Goal: Task Accomplishment & Management: Use online tool/utility

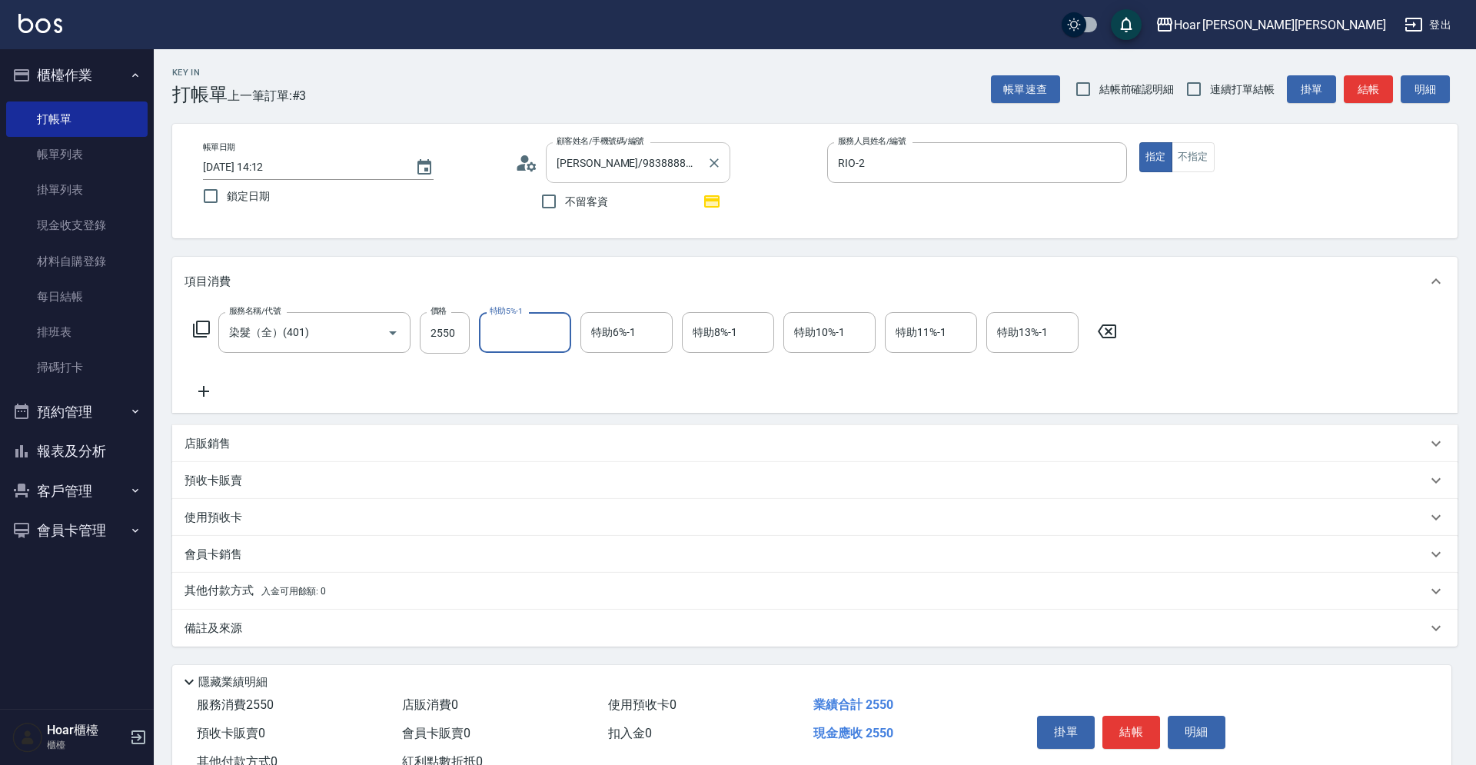
scroll to position [1, 0]
click at [540, 387] on div "服務名稱/代號 染髮（全）(401) 服務名稱/代號 價格 2550 價格 特助5%-1 特助5%-1 特助6%-1 特助6%-1 特助8%-1 特助8%-1…" at bounding box center [655, 355] width 942 height 88
click at [198, 388] on icon at bounding box center [203, 390] width 38 height 18
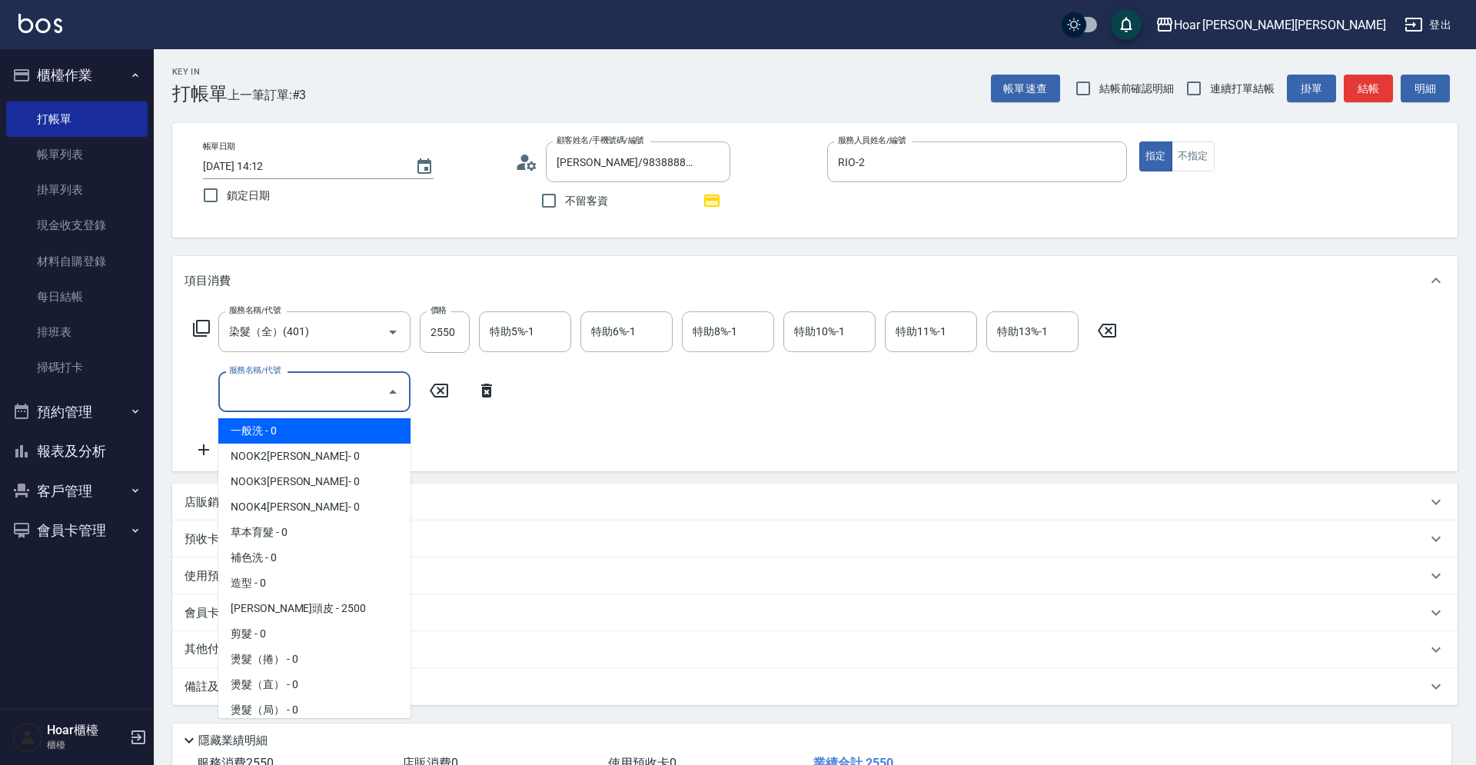
click at [327, 403] on input "服務名稱/代號" at bounding box center [302, 391] width 155 height 27
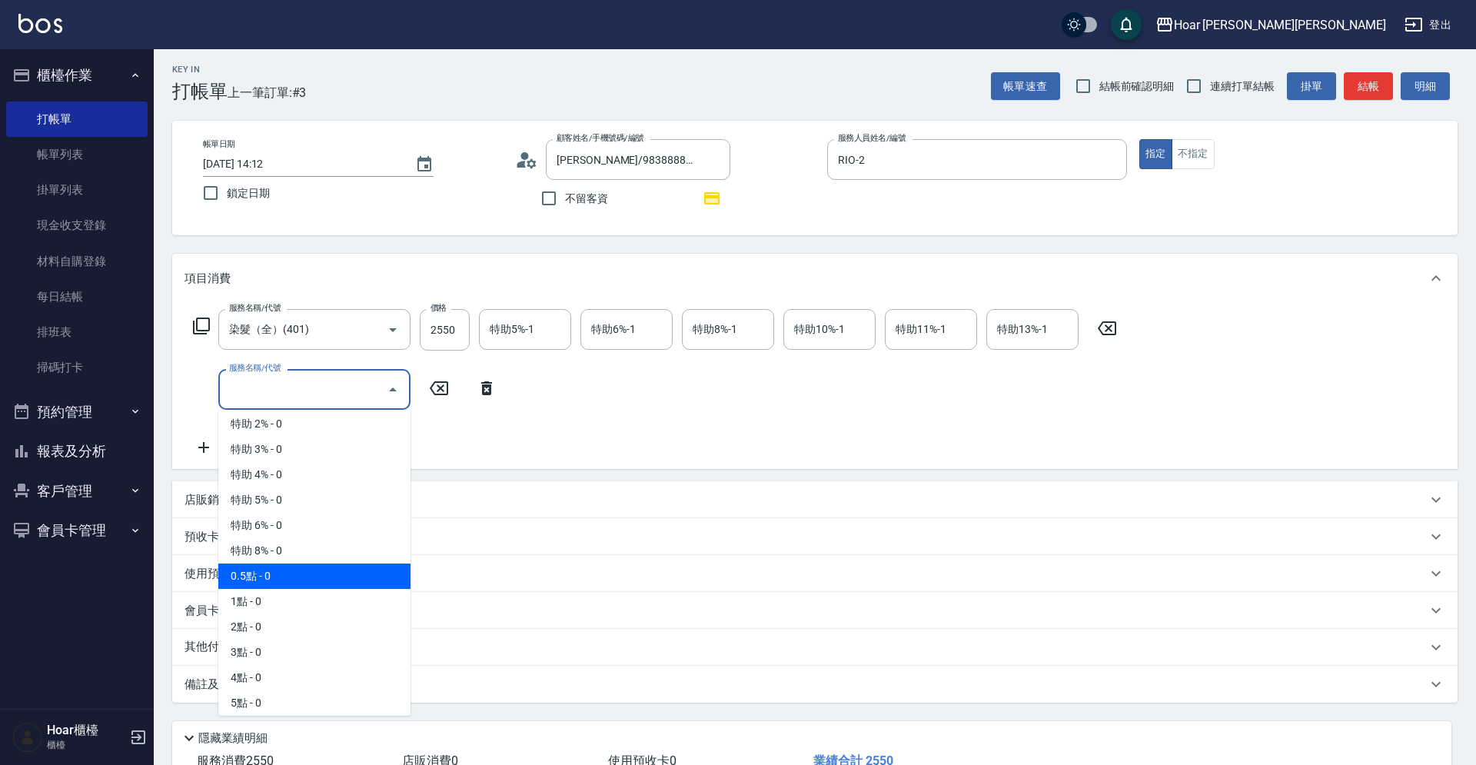
scroll to position [968, 0]
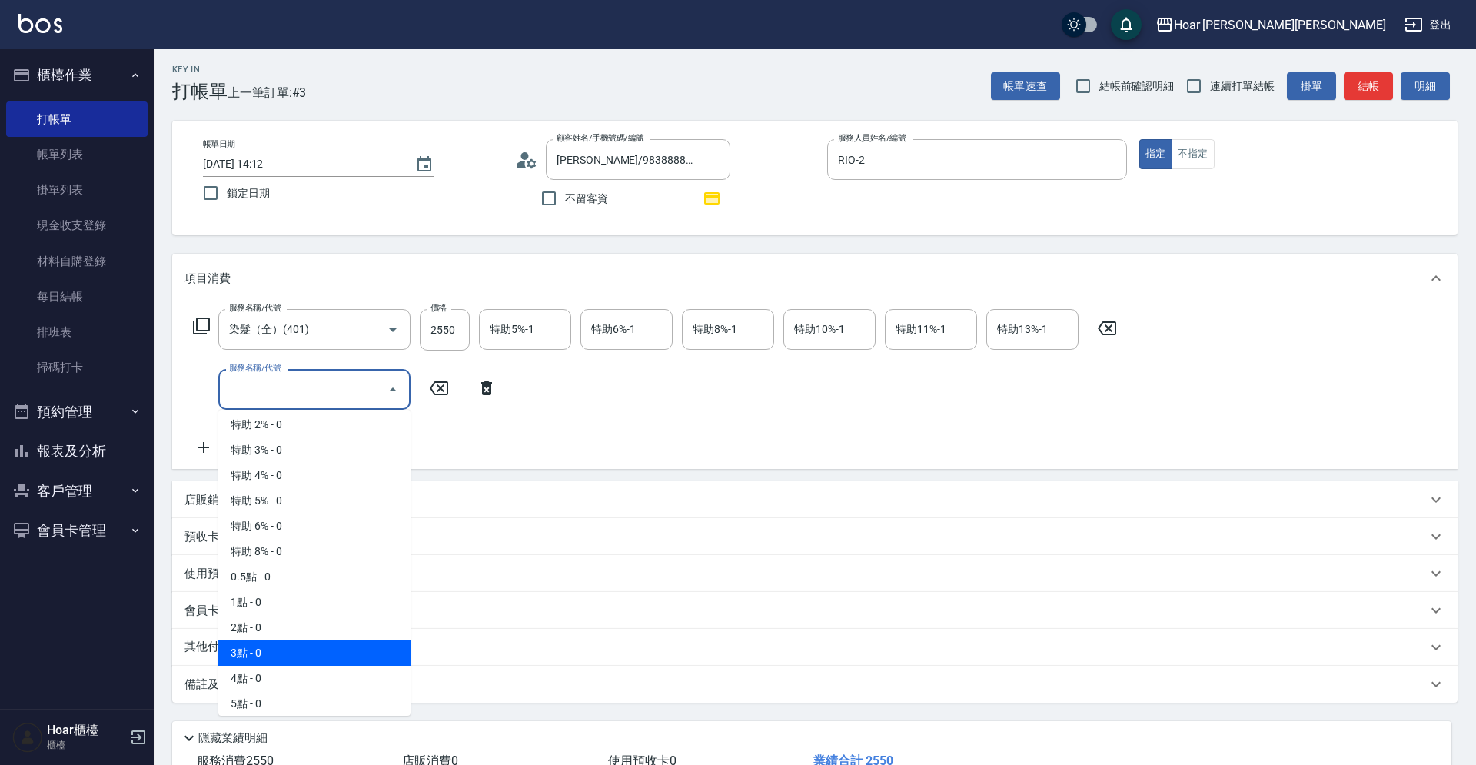
click at [286, 657] on span "3點 - 0" at bounding box center [314, 652] width 192 height 25
type input "3點(P3)"
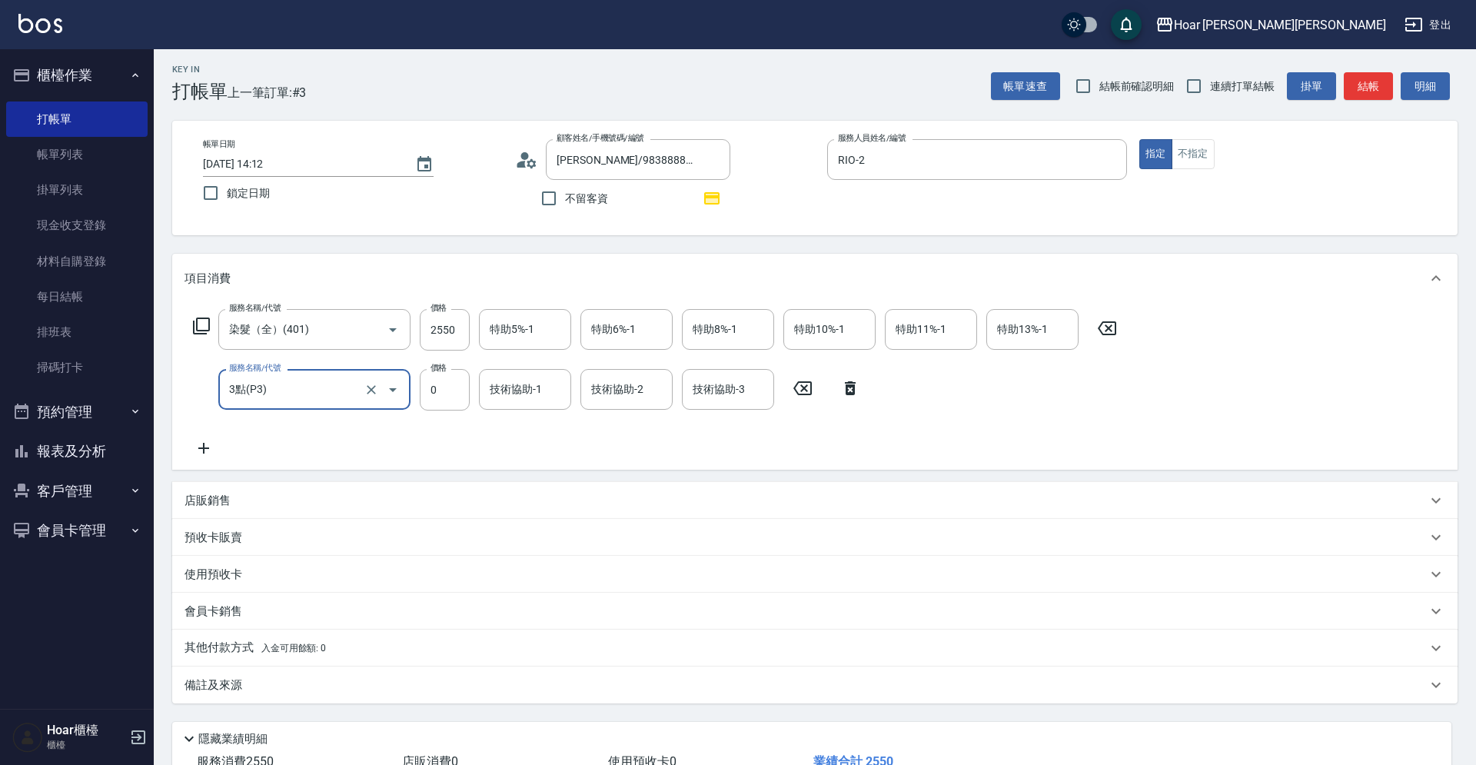
scroll to position [2, 0]
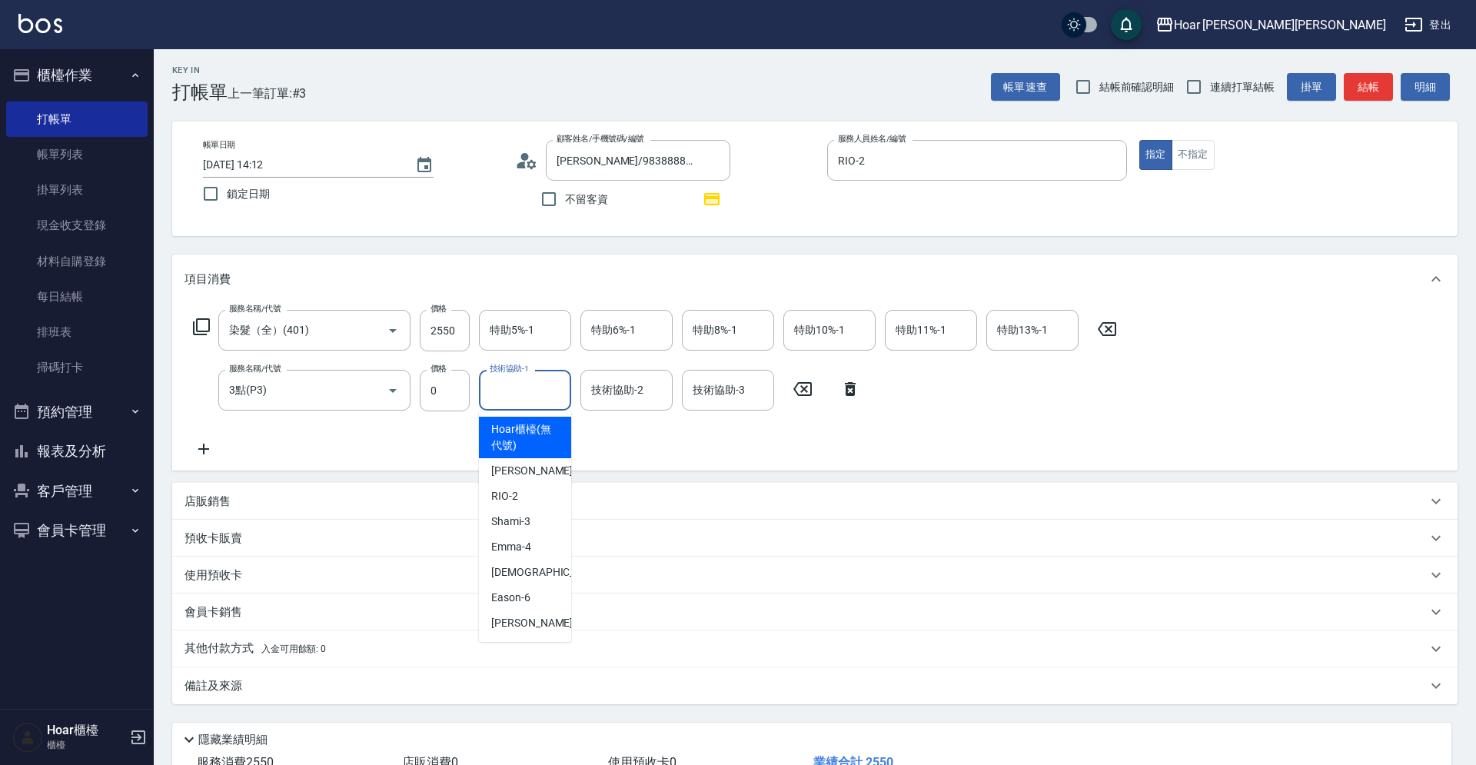
click at [530, 397] on input "技術協助-1" at bounding box center [525, 390] width 78 height 27
click at [524, 541] on span "Emma -4" at bounding box center [511, 547] width 40 height 16
type input "Emma-4"
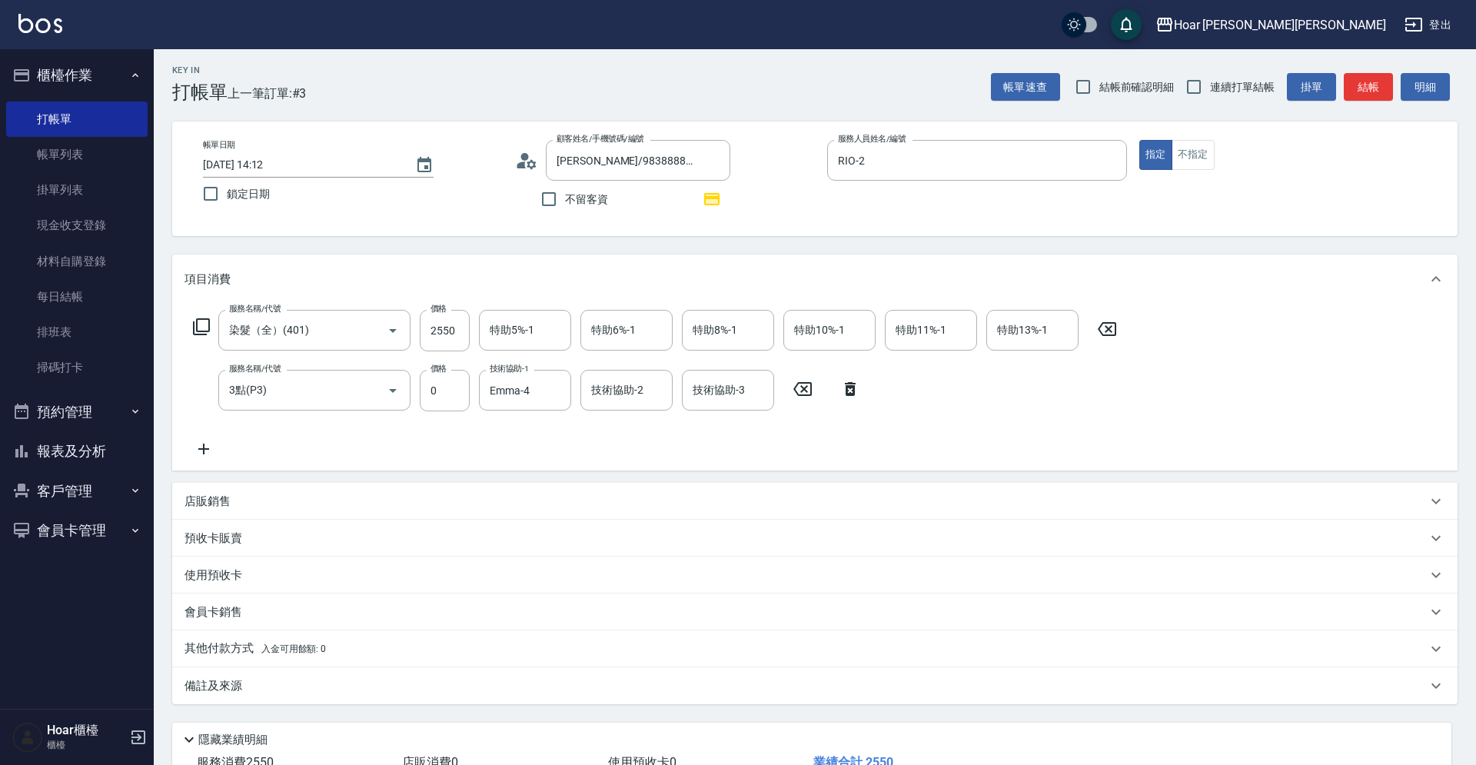
click at [588, 427] on div "服務名稱/代號 染髮（全）(401) 服務名稱/代號 價格 2550 價格 特助5%-1 特助5%-1 特助6%-1 特助6%-1 特助8%-1 特助8%-1…" at bounding box center [655, 384] width 942 height 148
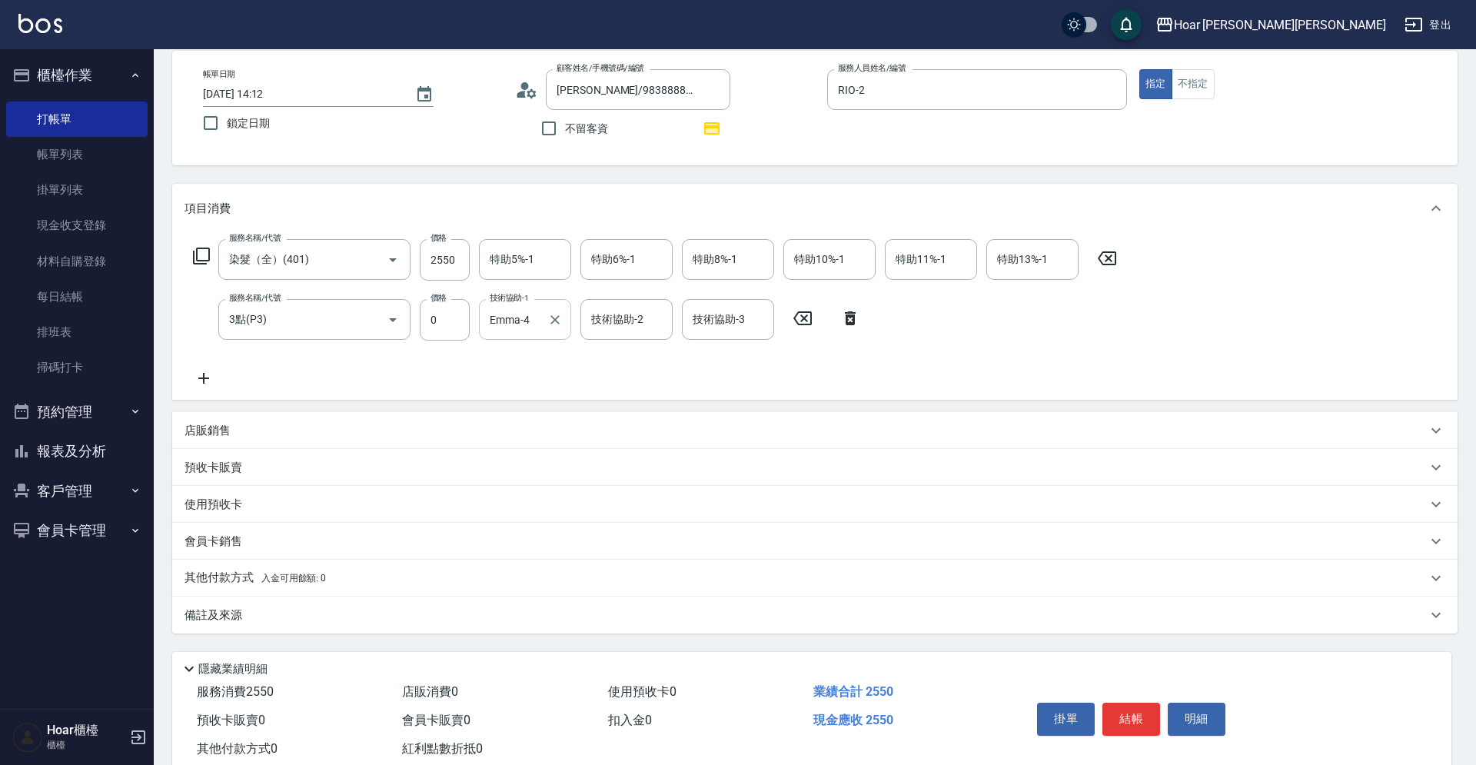
scroll to position [115, 0]
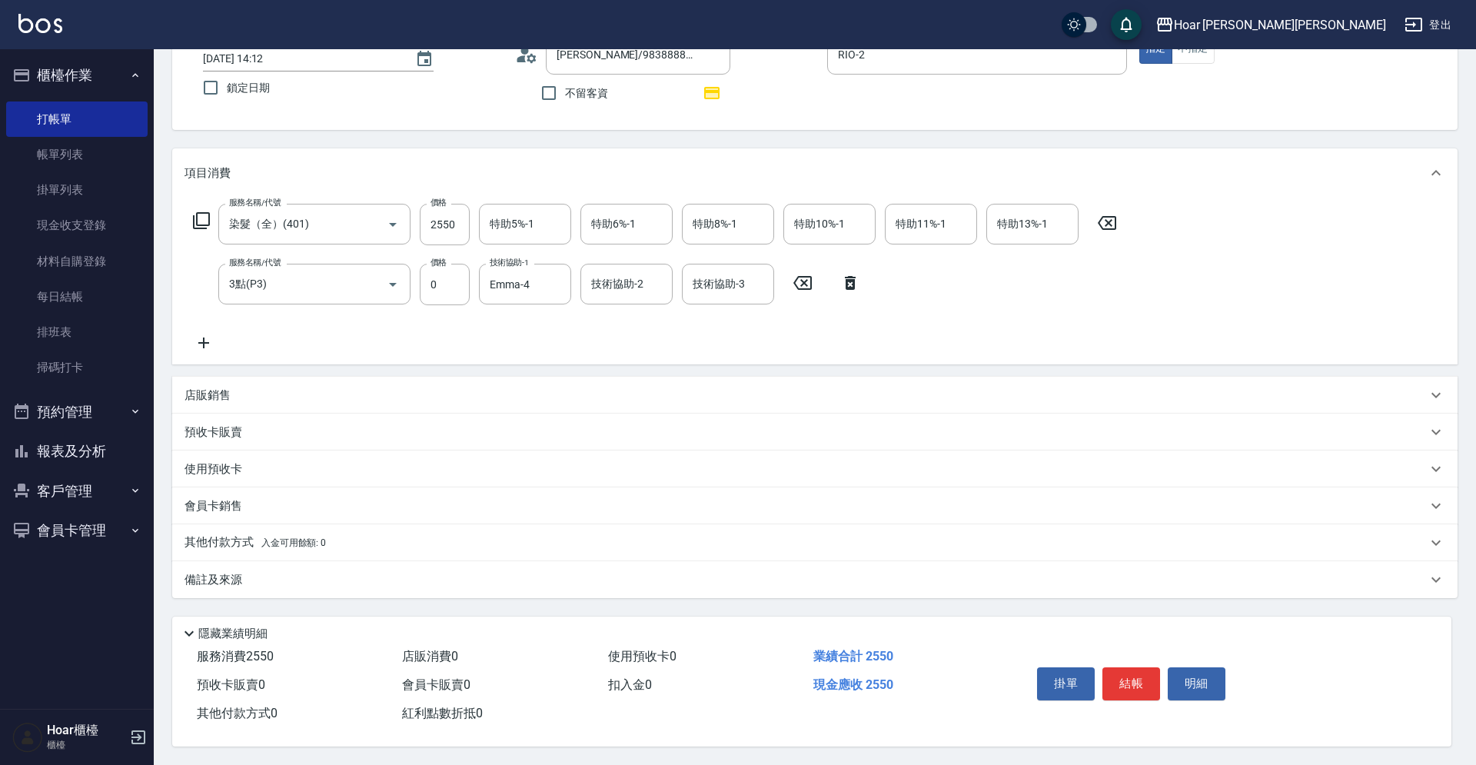
click at [232, 534] on p "其他付款方式 入金可用餘額: 0" at bounding box center [254, 542] width 141 height 17
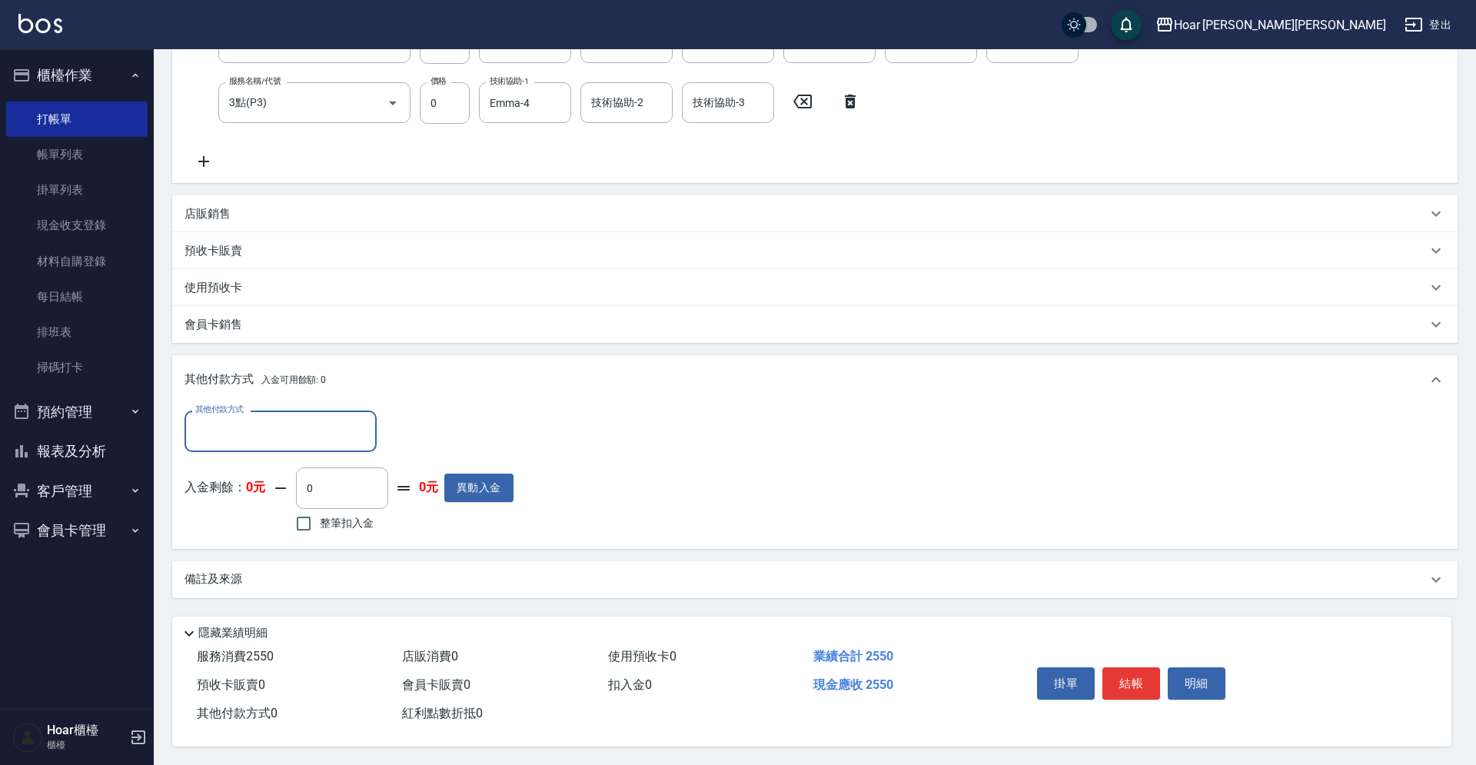
scroll to position [0, 0]
click at [251, 426] on input "其他付款方式" at bounding box center [280, 430] width 178 height 27
drag, startPoint x: 238, startPoint y: 485, endPoint x: 291, endPoint y: 472, distance: 54.6
click at [254, 483] on span "轉帳匯款" at bounding box center [280, 495] width 192 height 25
type input "轉帳匯款"
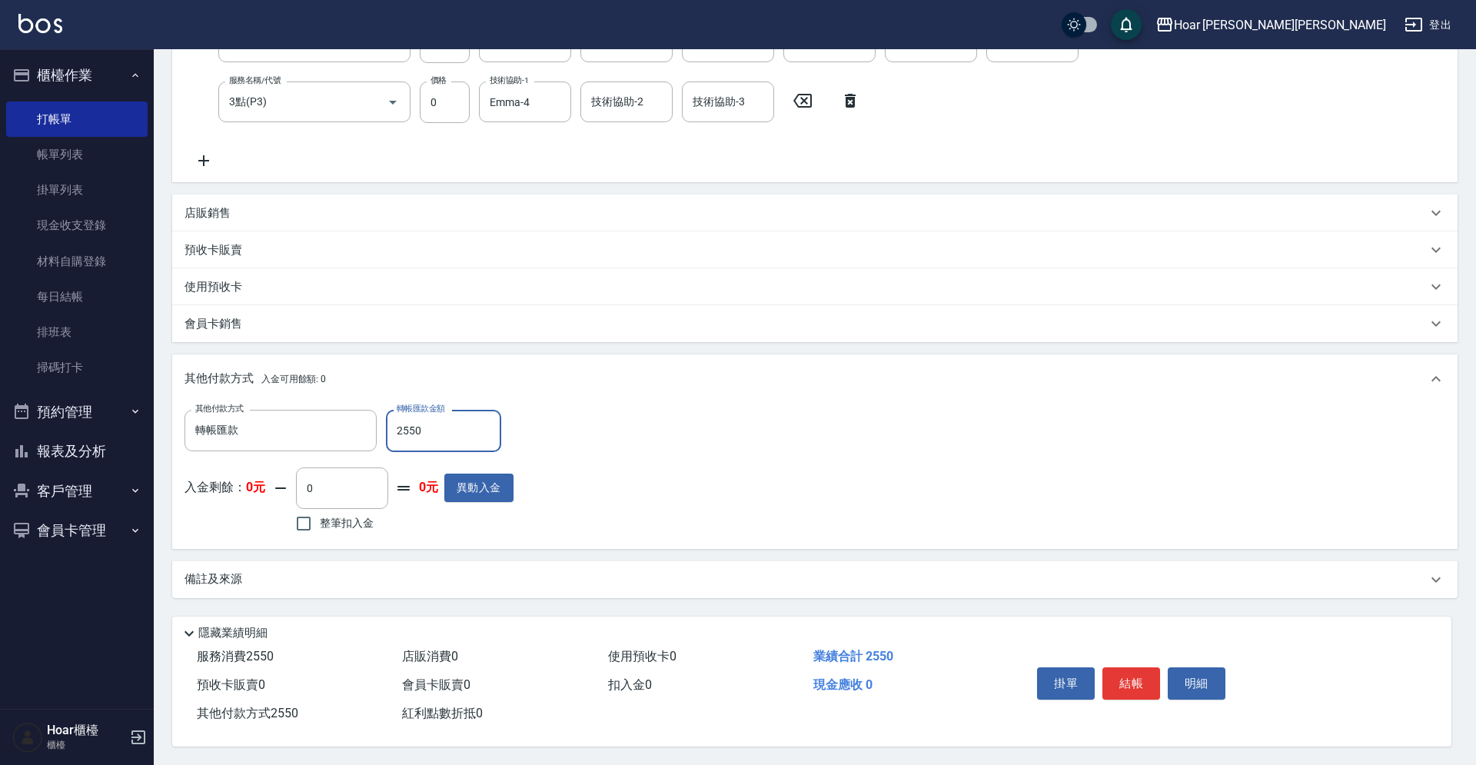
type input "2550"
drag, startPoint x: 886, startPoint y: 450, endPoint x: 1026, endPoint y: 548, distance: 171.7
click at [886, 450] on div "其他付款方式 轉帳匯款 其他付款方式 轉帳匯款金額 2550 轉帳匯款金額 入金剩餘： 0元 0 ​ 整筆扣入金 0元 異動入金" at bounding box center [814, 473] width 1261 height 126
click at [1125, 673] on button "結帳" at bounding box center [1131, 683] width 58 height 32
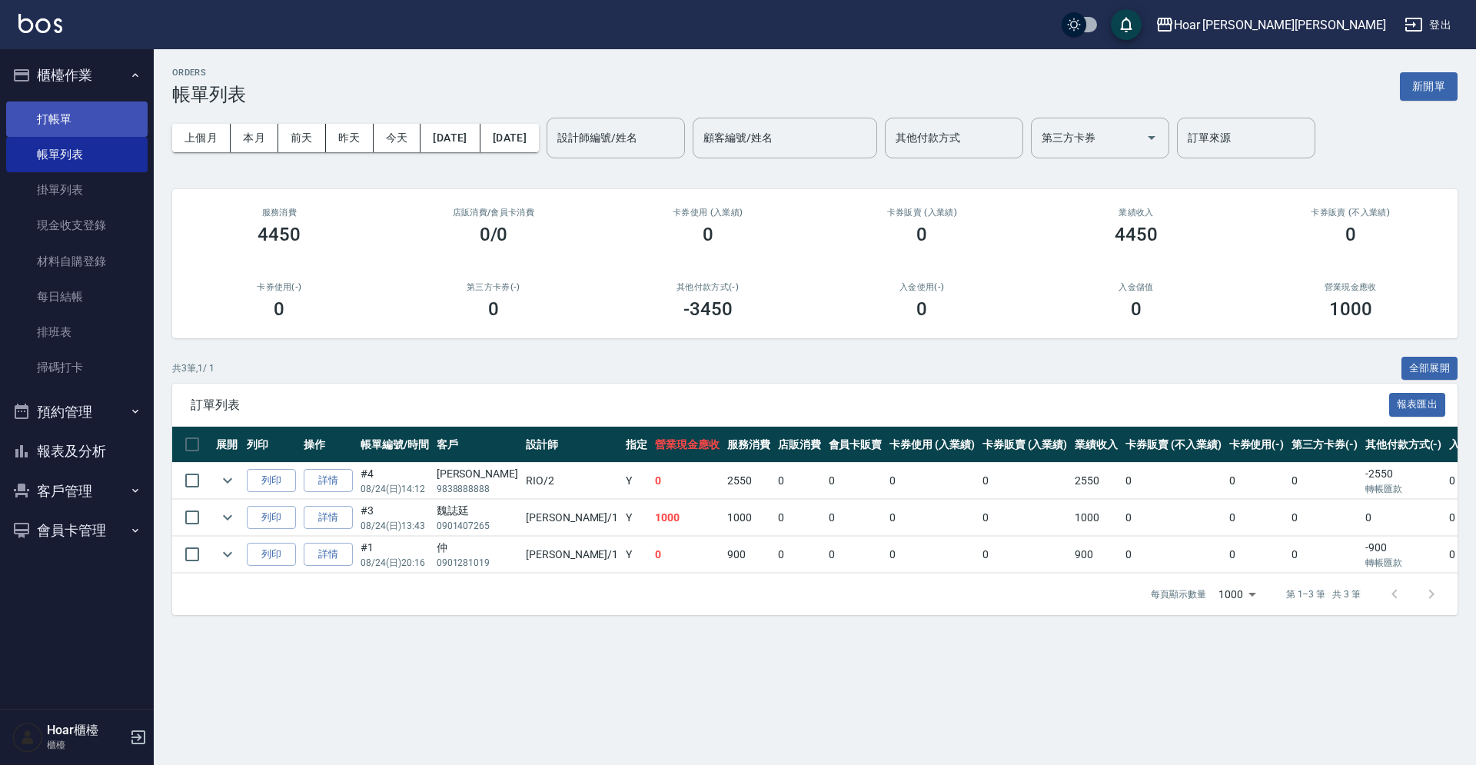
click at [67, 121] on link "打帳單" at bounding box center [76, 118] width 141 height 35
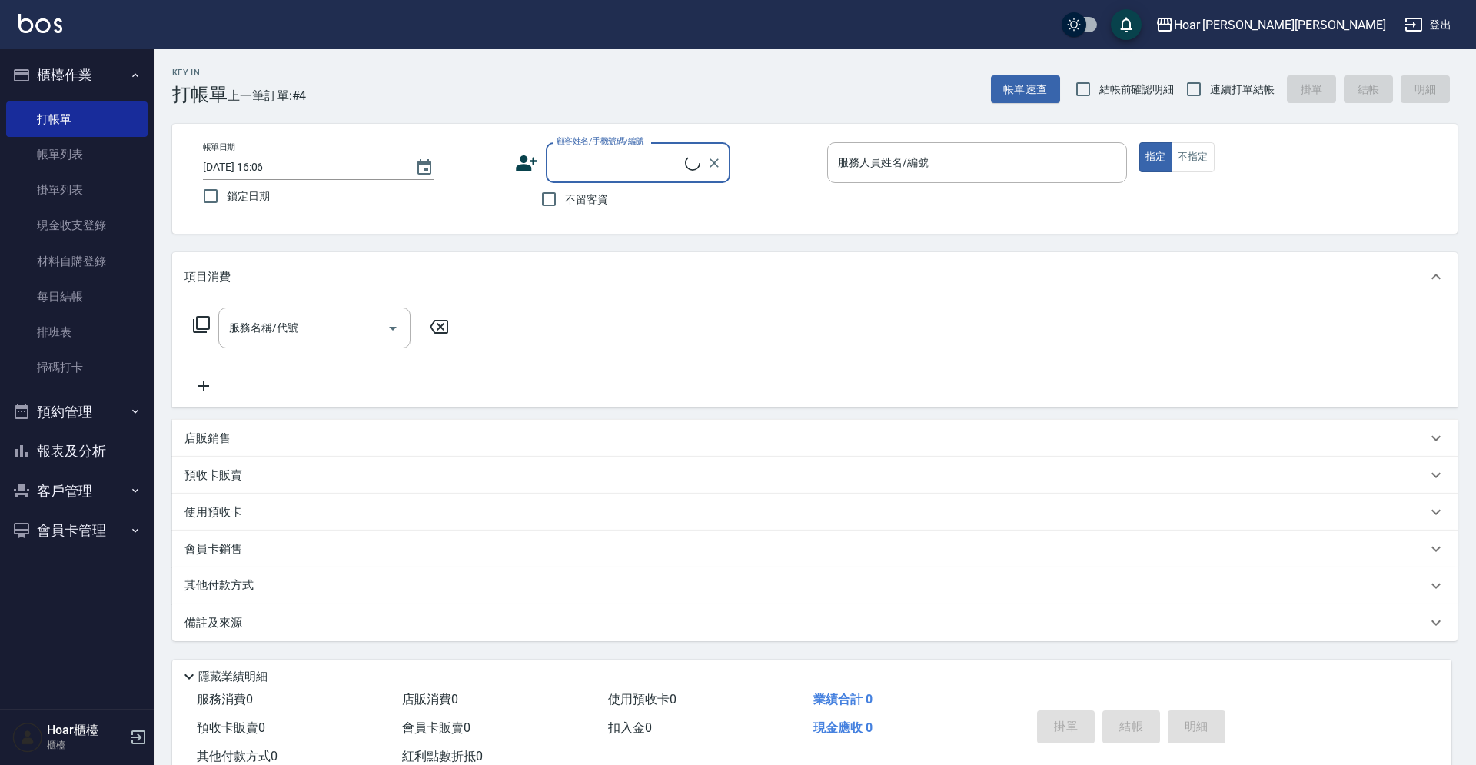
scroll to position [1, 0]
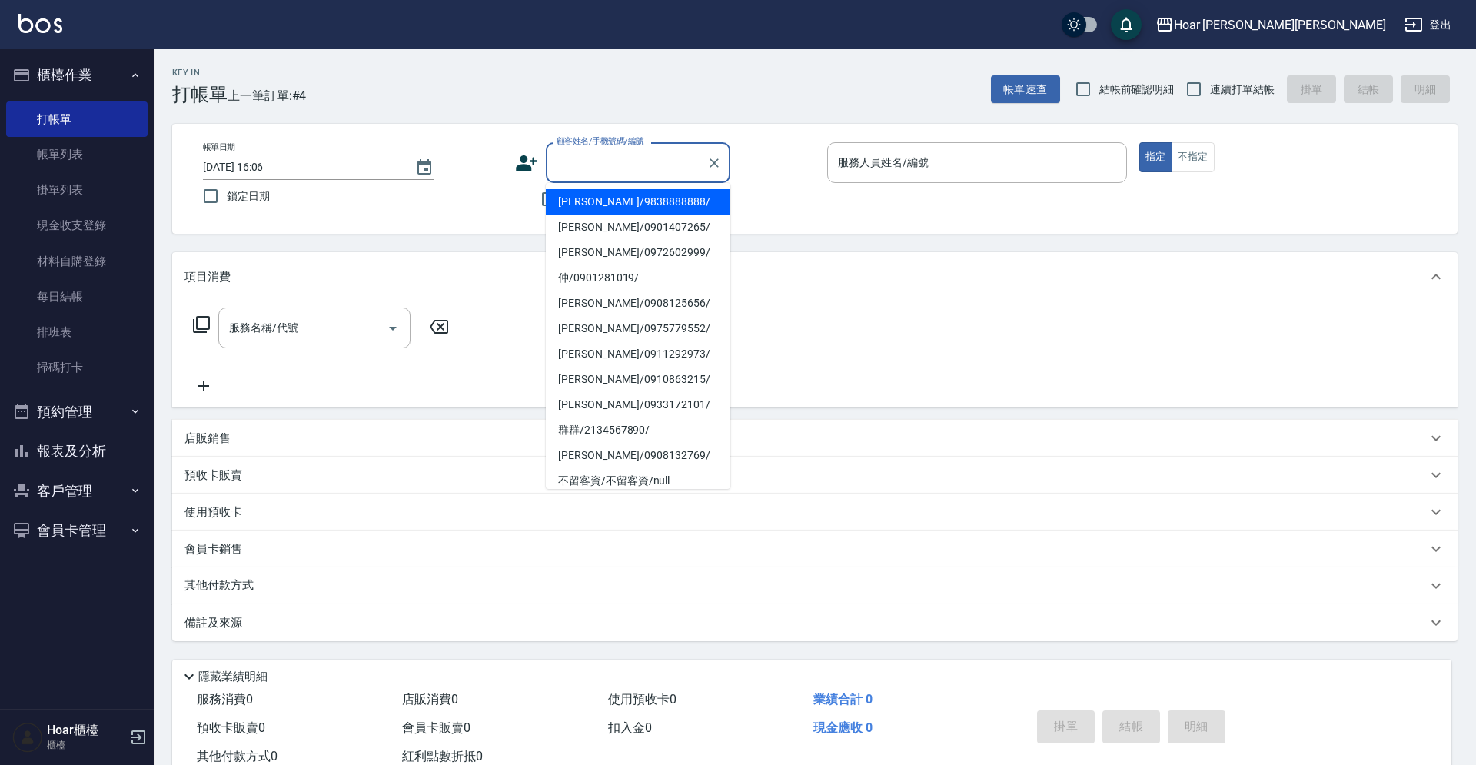
click at [628, 168] on input "顧客姓名/手機號碼/編號" at bounding box center [627, 162] width 148 height 27
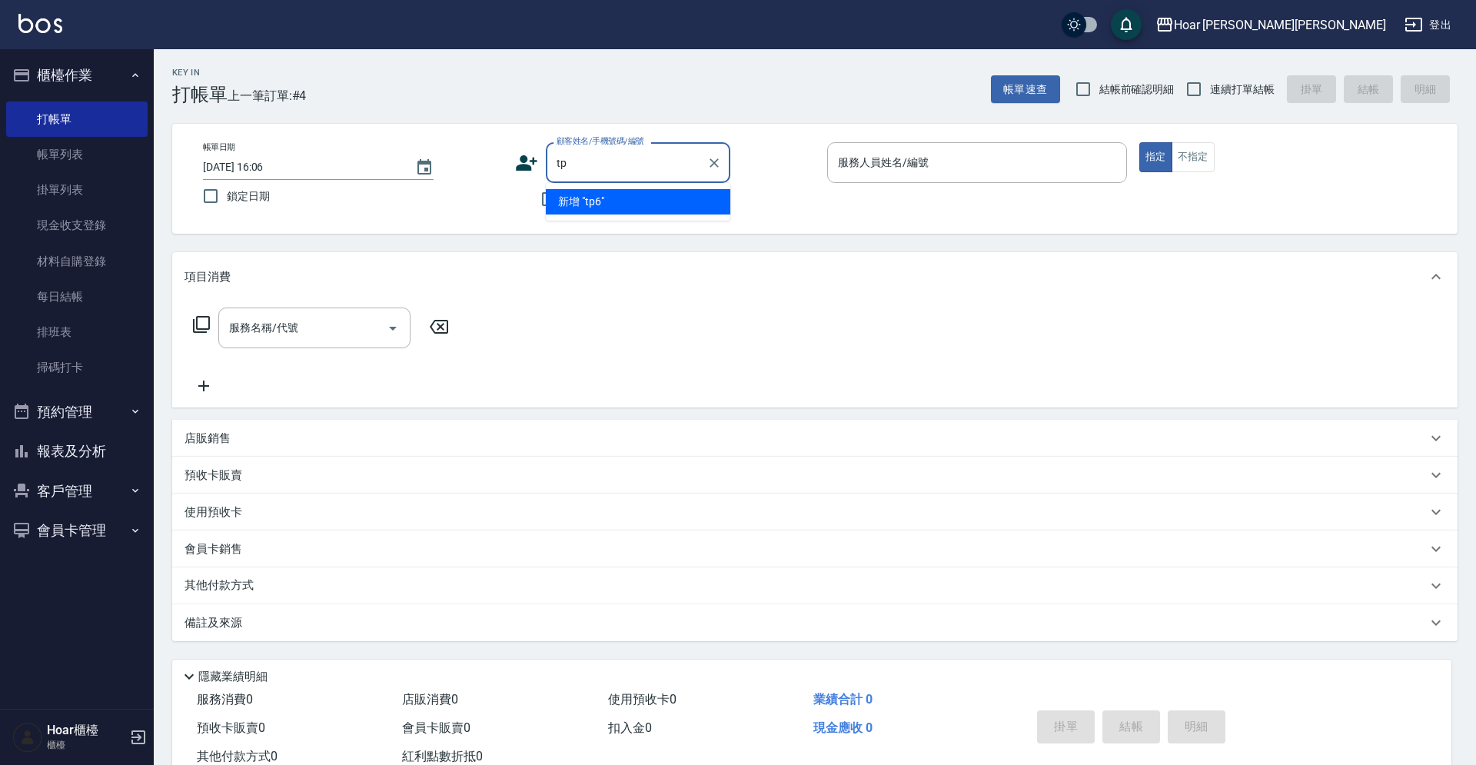
type input "t"
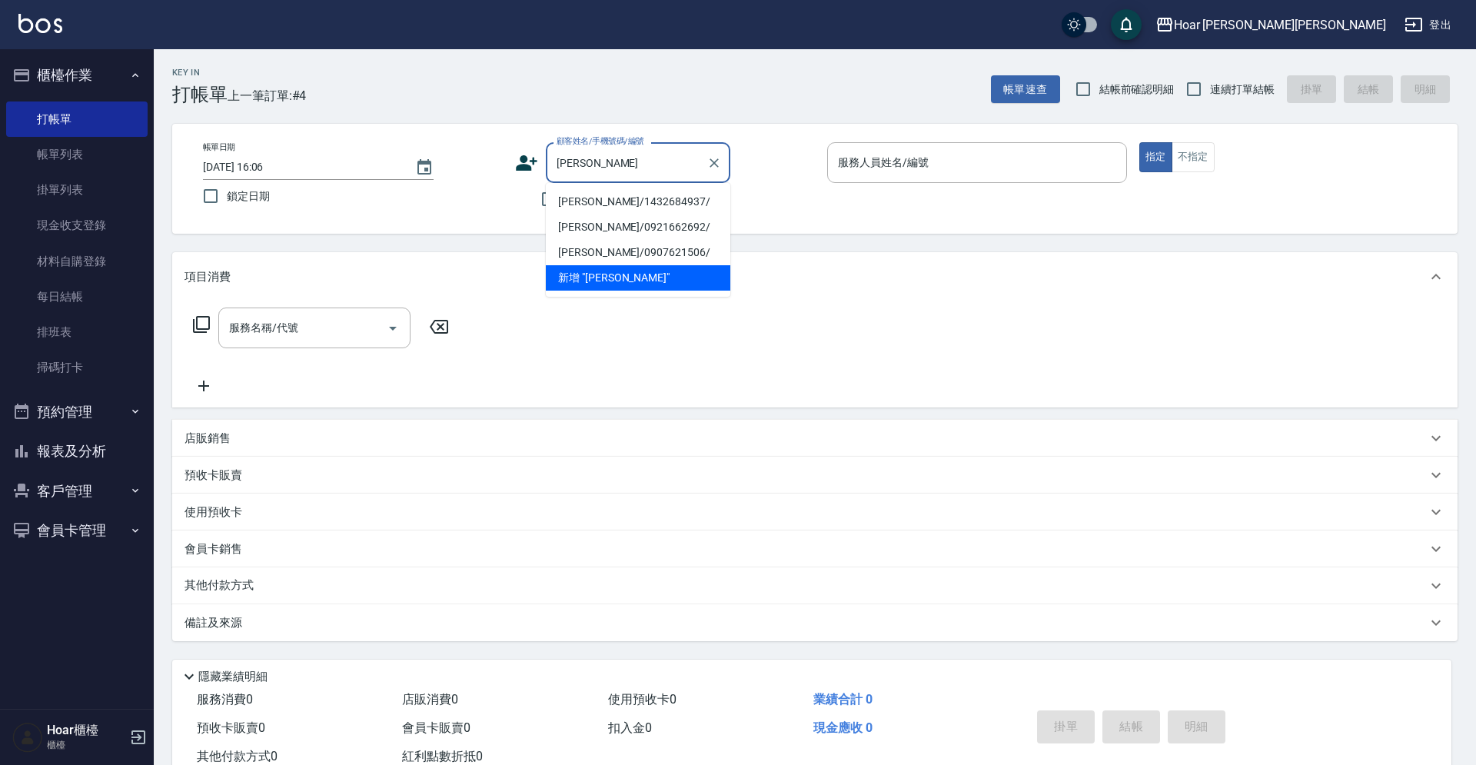
click at [636, 204] on li "[PERSON_NAME]/1432684937/" at bounding box center [638, 201] width 184 height 25
type input "[PERSON_NAME]/1432684937/"
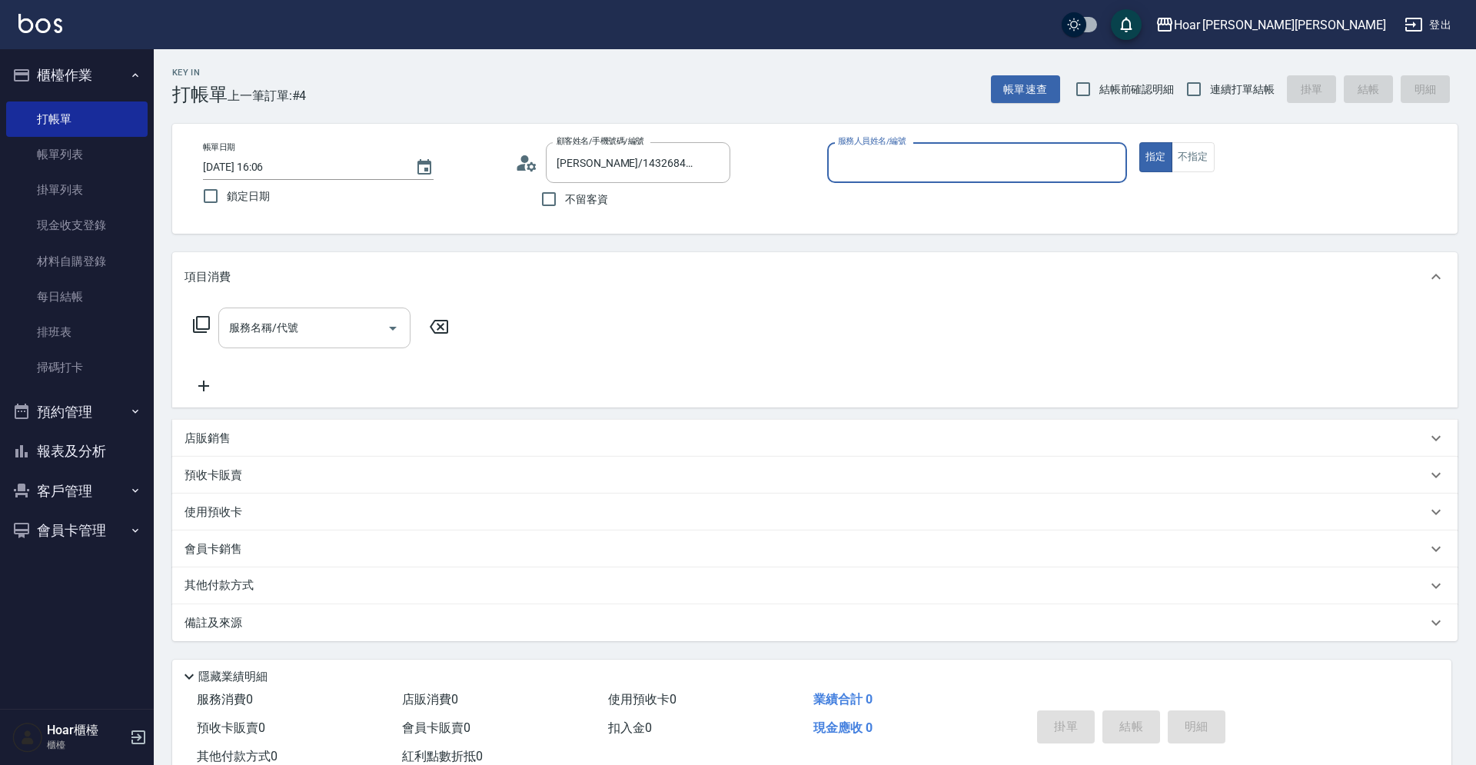
type input "RIO-2"
click at [323, 347] on div "服務名稱/代號" at bounding box center [314, 327] width 192 height 41
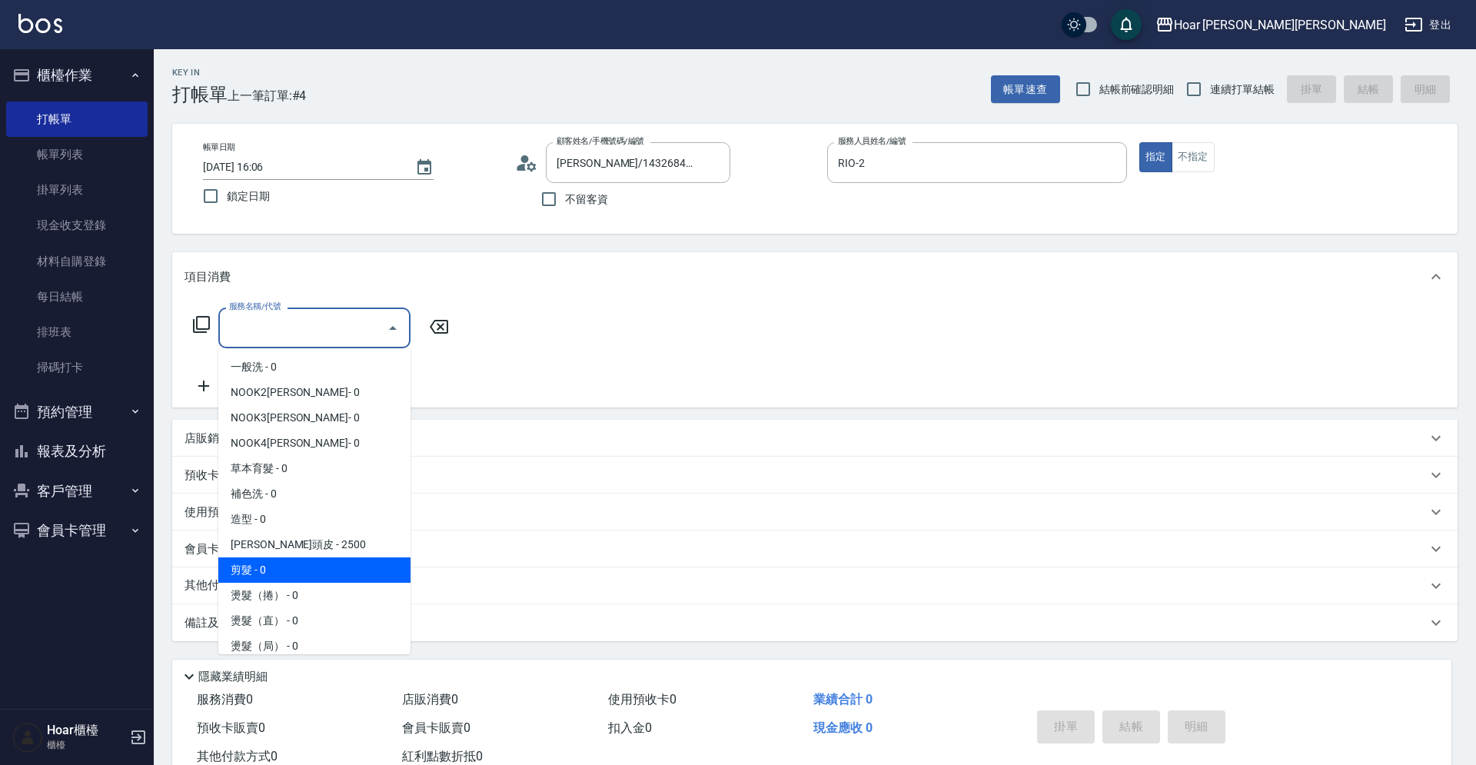
click at [288, 573] on span "剪髮 - 0" at bounding box center [314, 569] width 192 height 25
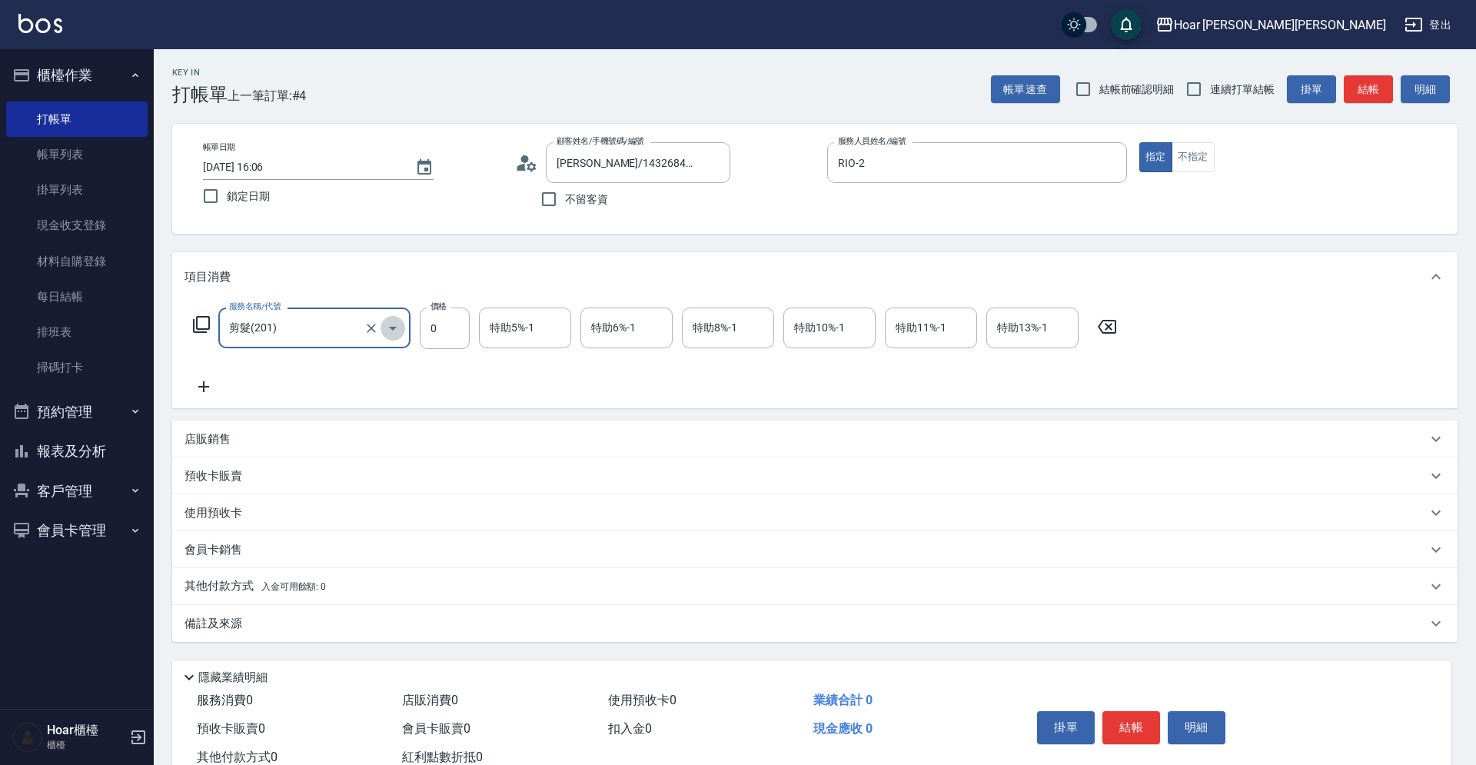
click at [385, 327] on icon "Open" at bounding box center [393, 328] width 18 height 18
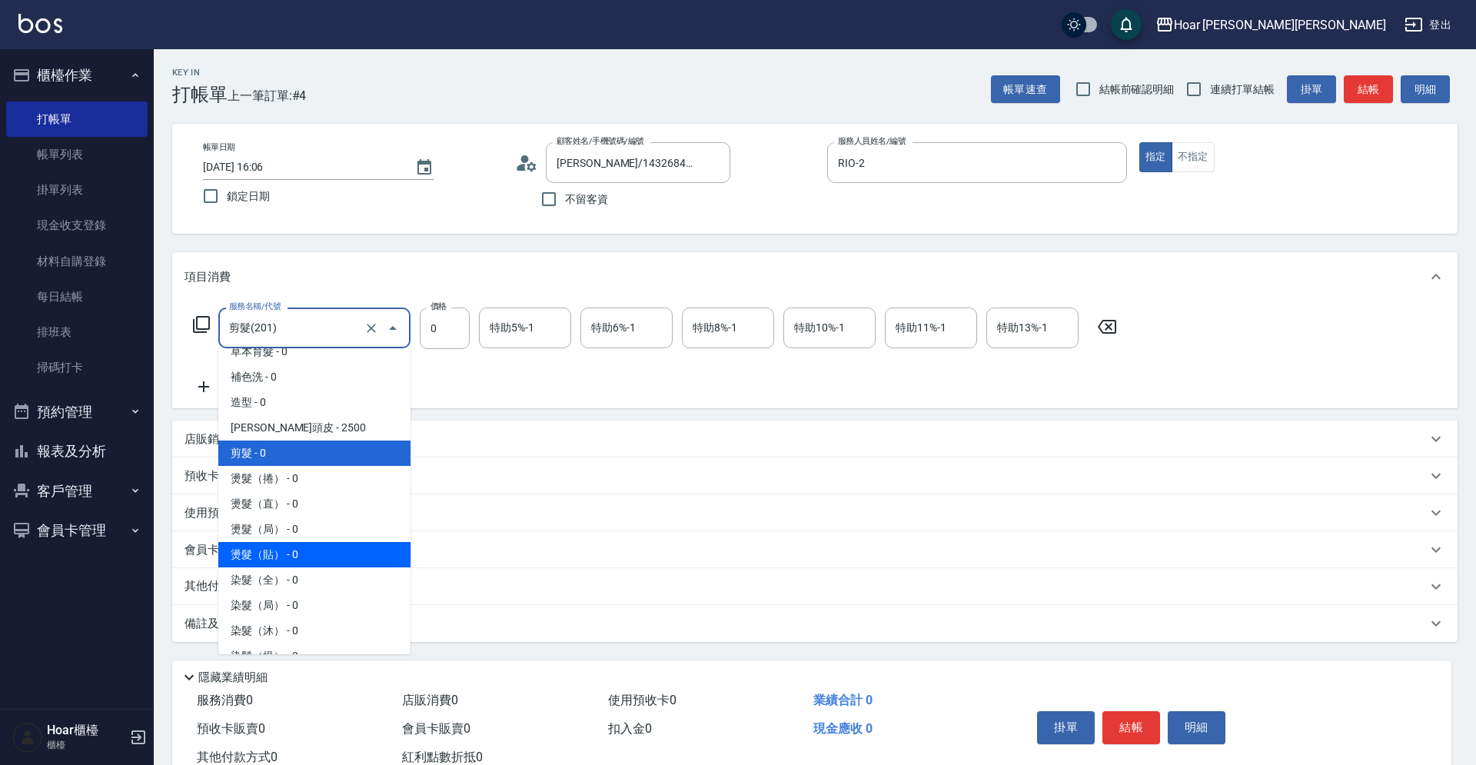
scroll to position [121, 0]
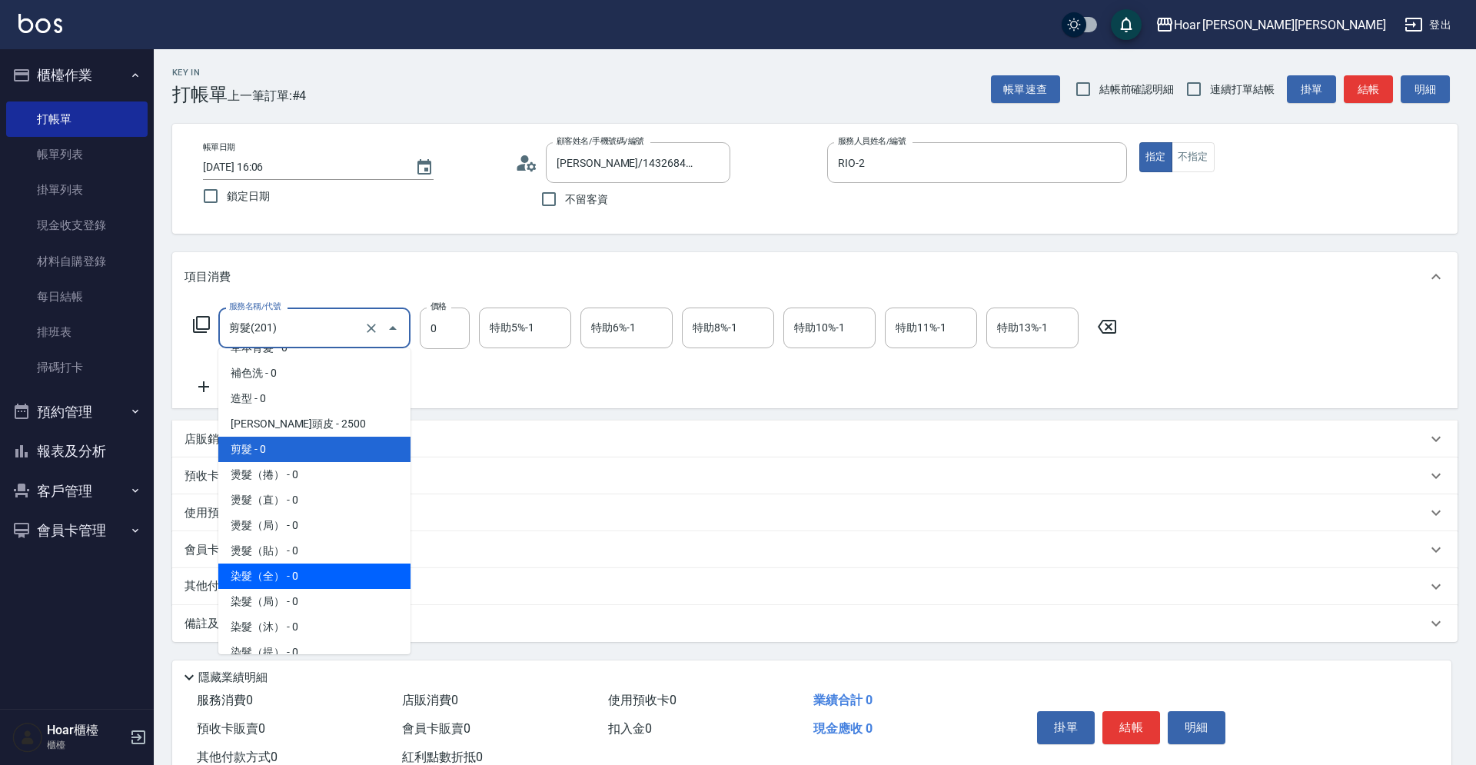
drag, startPoint x: 263, startPoint y: 578, endPoint x: 331, endPoint y: 506, distance: 99.5
click at [264, 577] on span "染髮（全） - 0" at bounding box center [314, 575] width 192 height 25
type input "染髮（全）(401)"
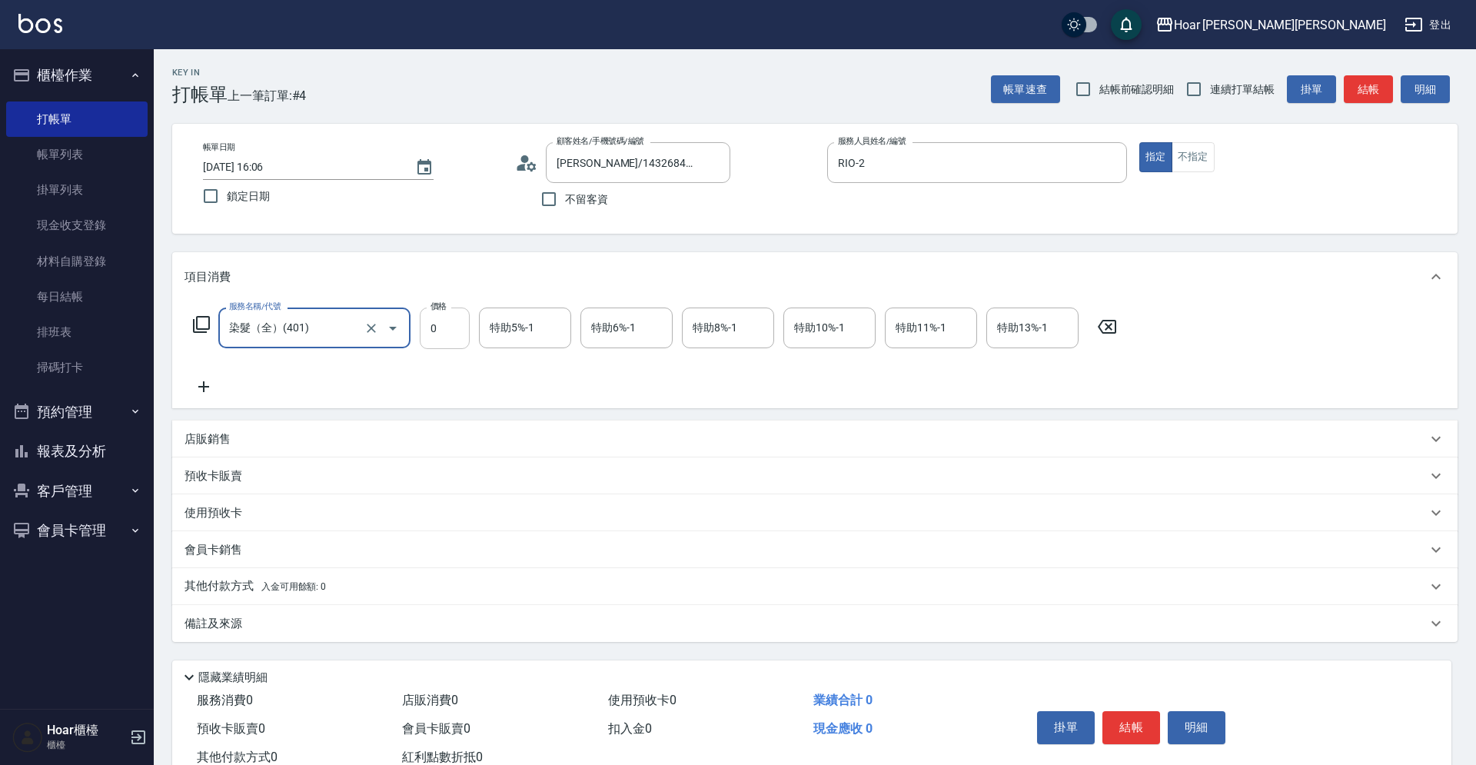
click at [452, 327] on input "0" at bounding box center [445, 328] width 50 height 42
type input "2500"
click at [380, 414] on div "項目消費 服務名稱/代號 染髮（全）(401) 服務名稱/代號 價格 2500 價格 特助5%-1 特助5%-1 特助6%-1 特助6%-1 特助8%-1 特…" at bounding box center [814, 447] width 1285 height 390
click at [201, 387] on icon at bounding box center [203, 386] width 11 height 11
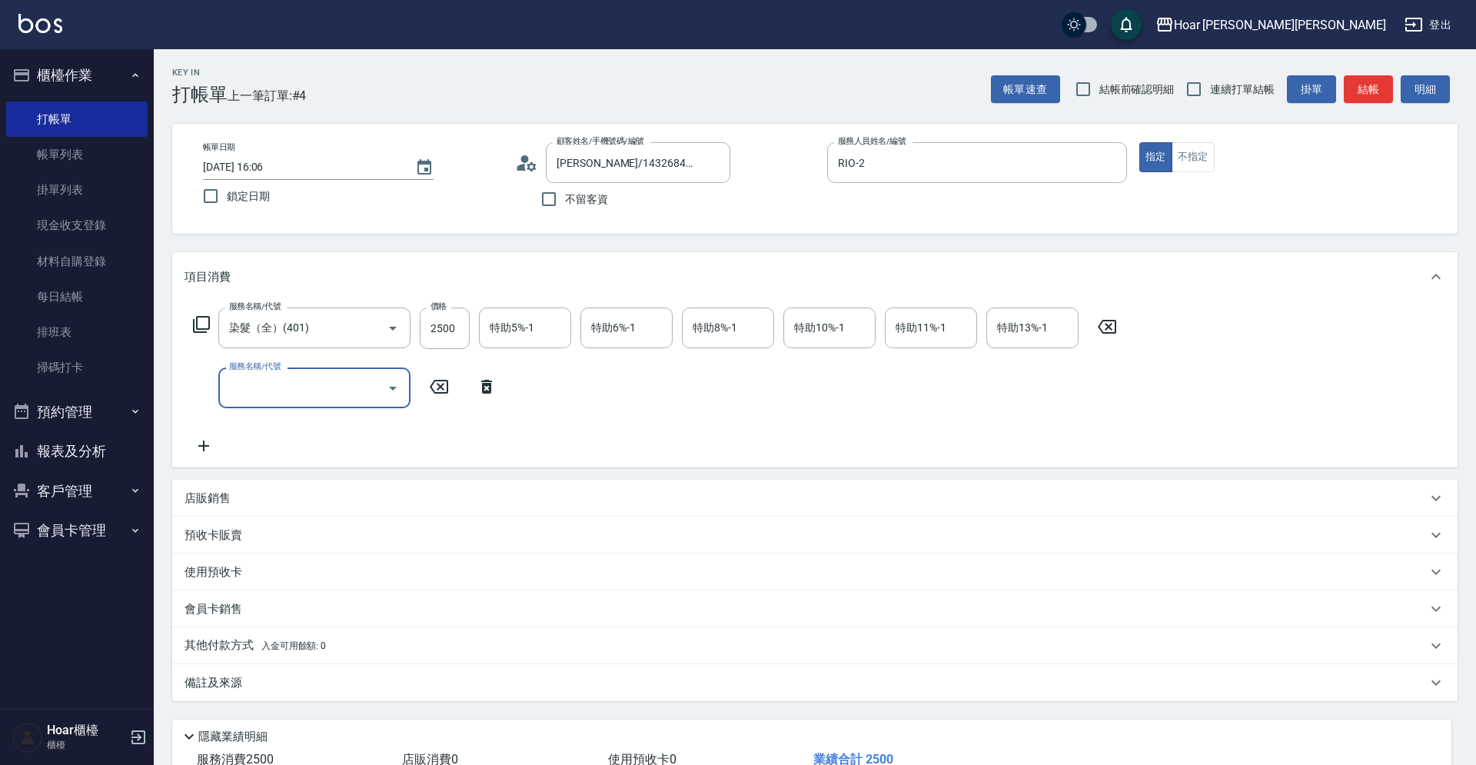
click at [382, 384] on button "Open" at bounding box center [392, 388] width 25 height 25
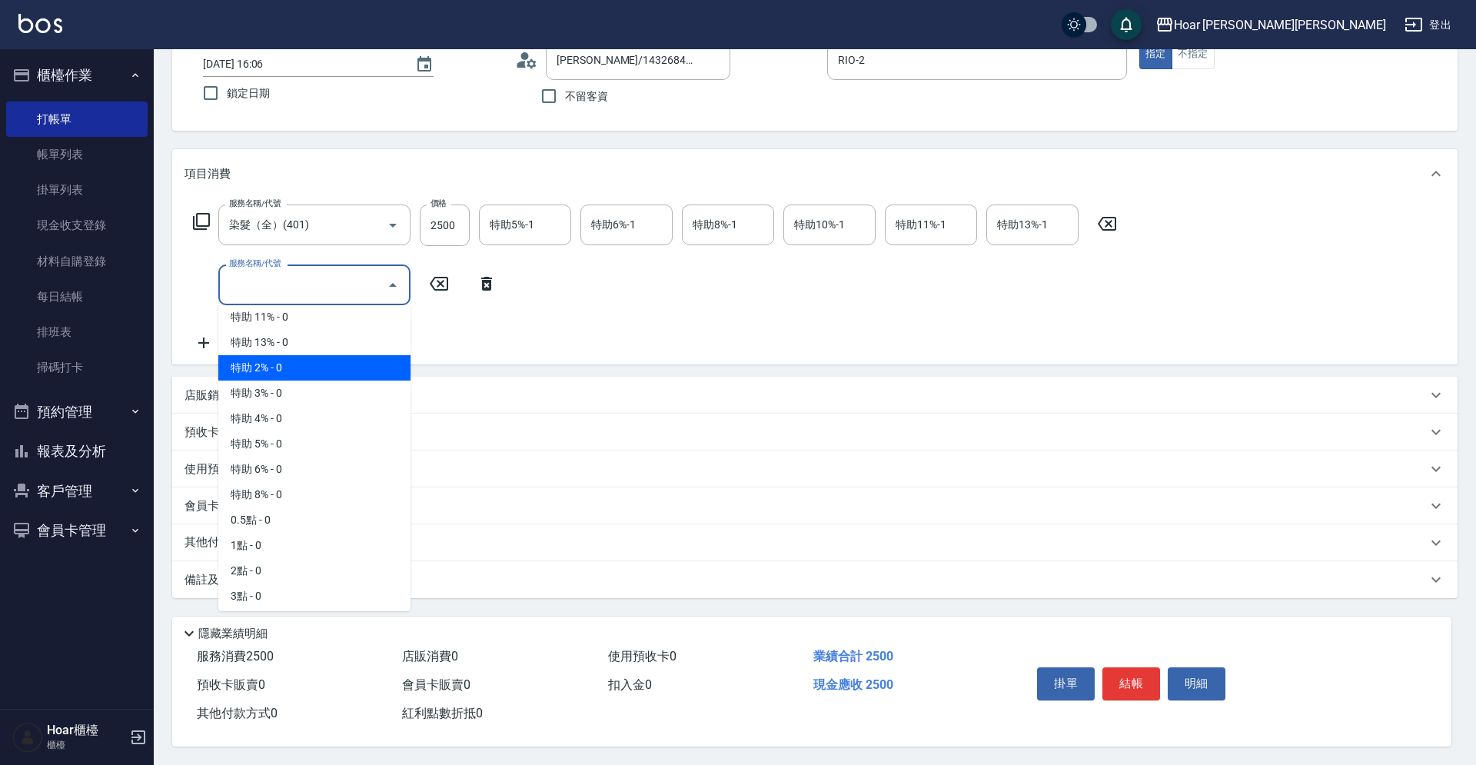
scroll to position [975, 0]
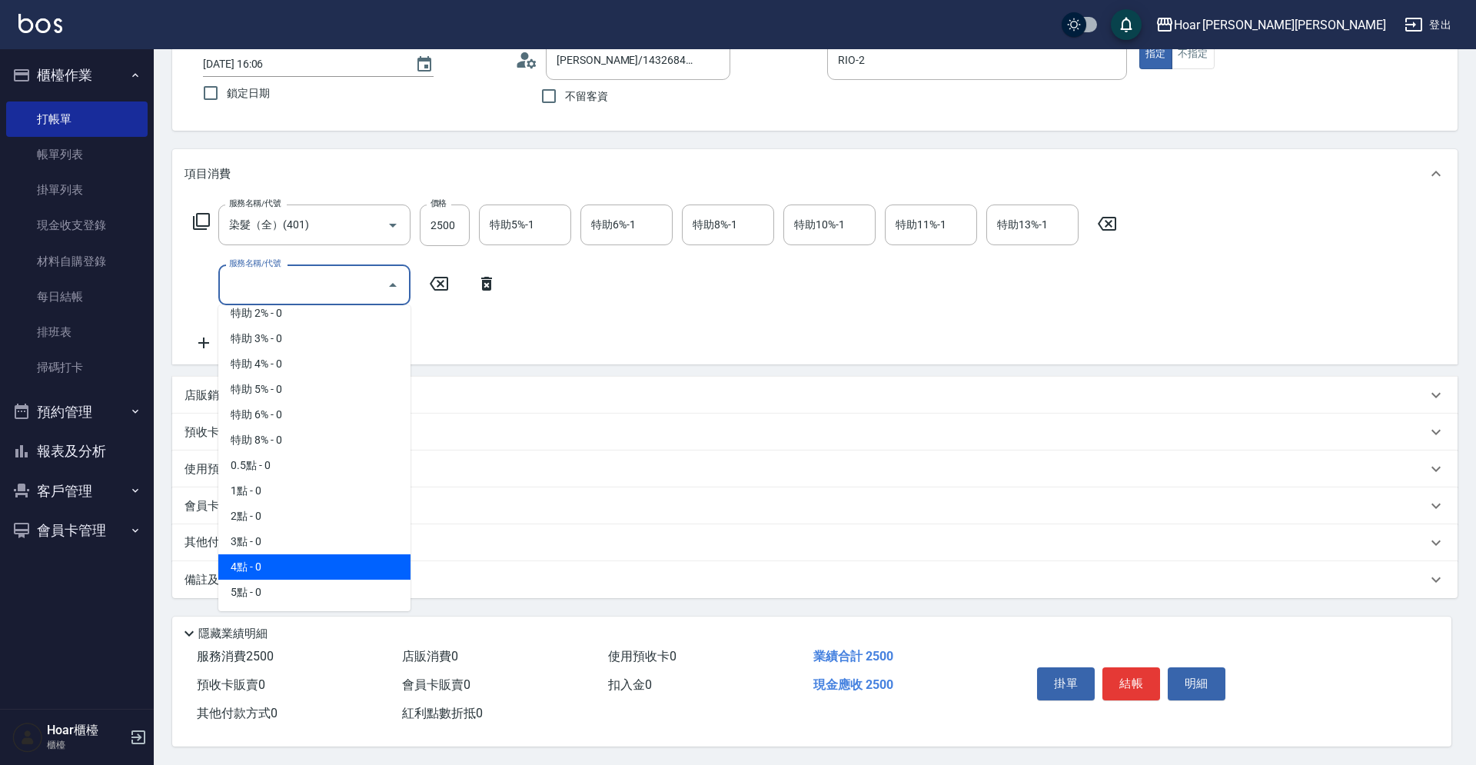
drag, startPoint x: 267, startPoint y: 557, endPoint x: 361, endPoint y: 447, distance: 145.0
click at [267, 557] on span "4點 - 0" at bounding box center [314, 566] width 192 height 25
type input "4點(P4)"
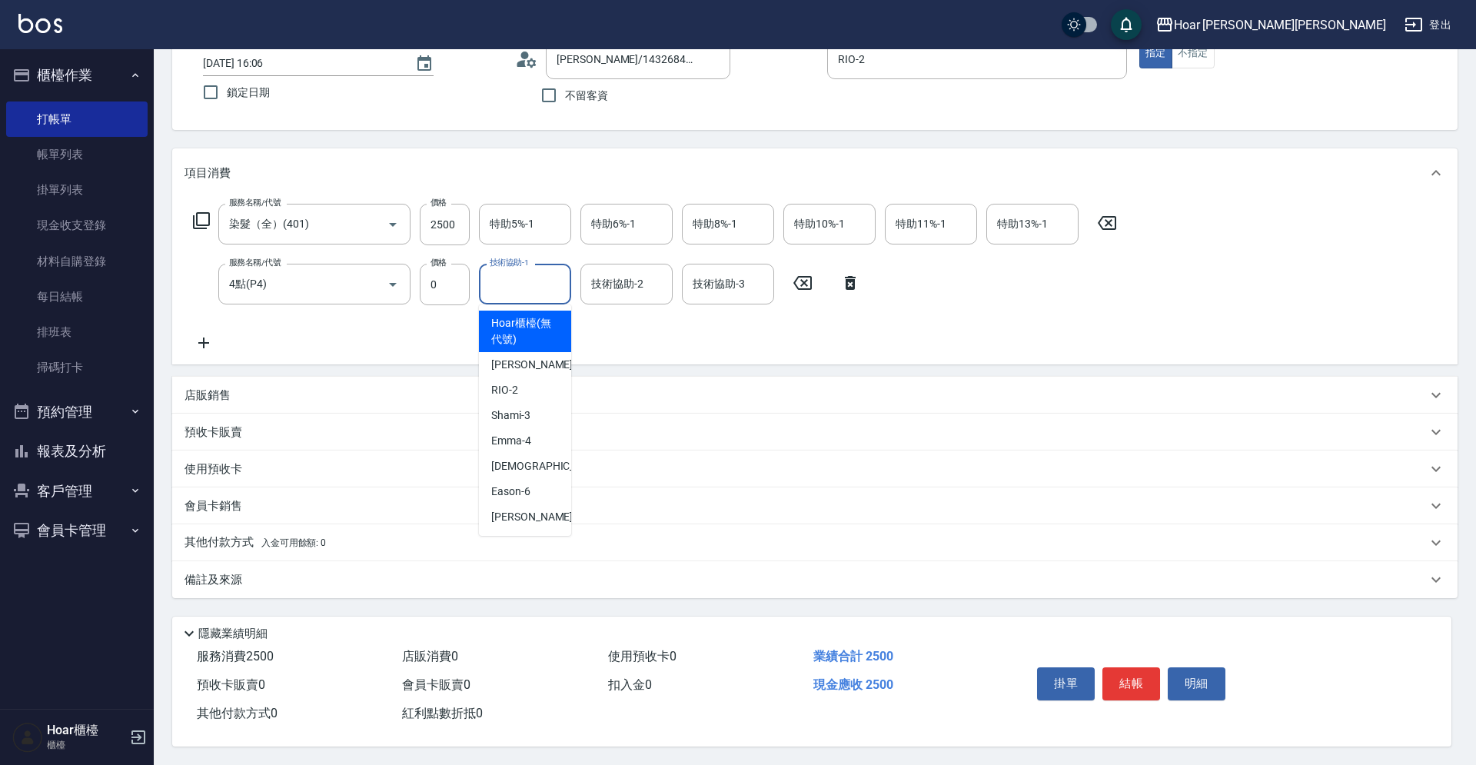
click at [531, 287] on input "技術協助-1" at bounding box center [525, 284] width 78 height 27
drag, startPoint x: 534, startPoint y: 434, endPoint x: 556, endPoint y: 414, distance: 28.9
click at [540, 433] on div "Emma -4" at bounding box center [525, 440] width 92 height 25
type input "Emma-4"
drag, startPoint x: 606, startPoint y: 320, endPoint x: 591, endPoint y: 327, distance: 16.2
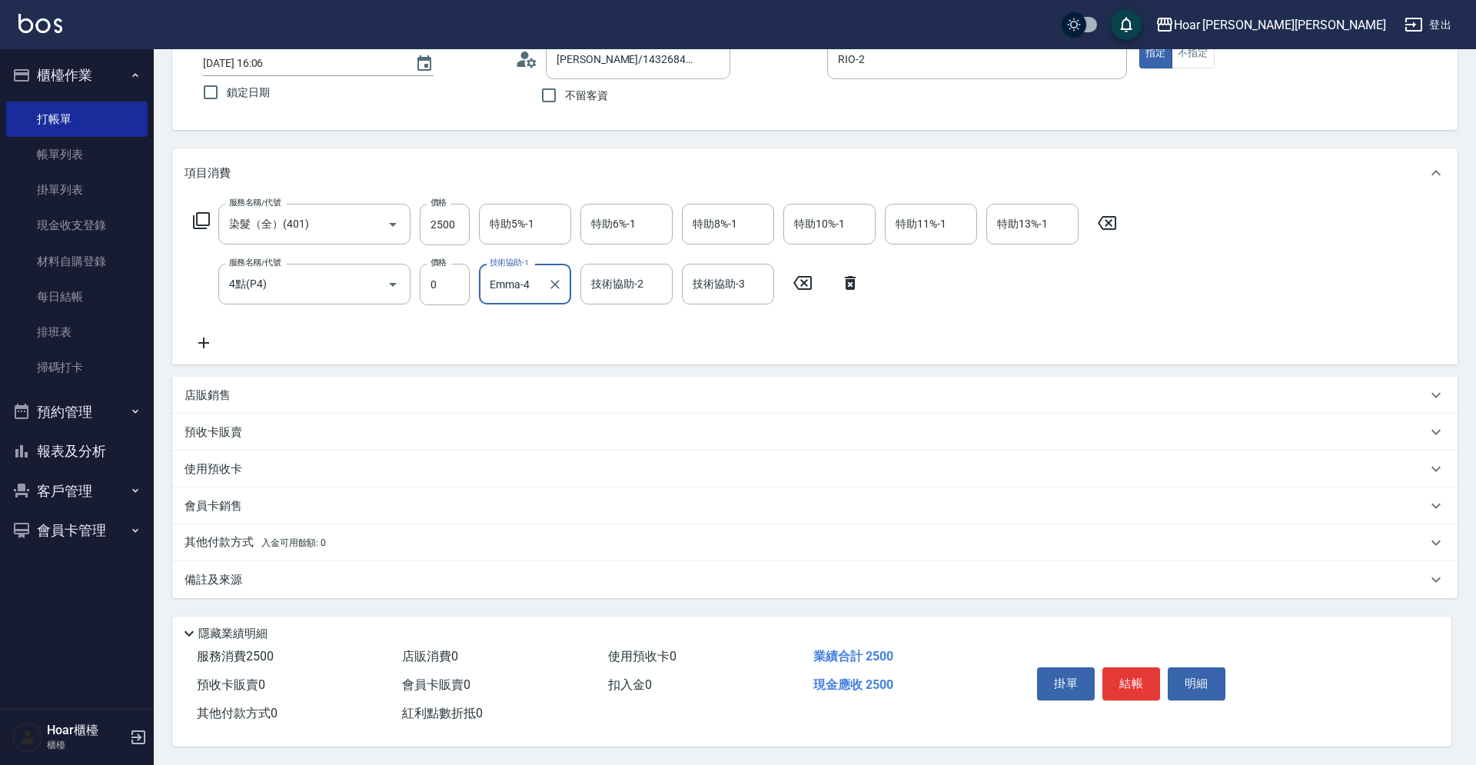
click at [606, 320] on div "服務名稱/代號 染髮（全）(401) 服務名稱/代號 價格 2500 價格 特助5%-1 特助5%-1 特助6%-1 特助6%-1 特助8%-1 特助8%-1…" at bounding box center [655, 278] width 942 height 148
click at [220, 537] on p "其他付款方式 入金可用餘額: 0" at bounding box center [254, 542] width 141 height 17
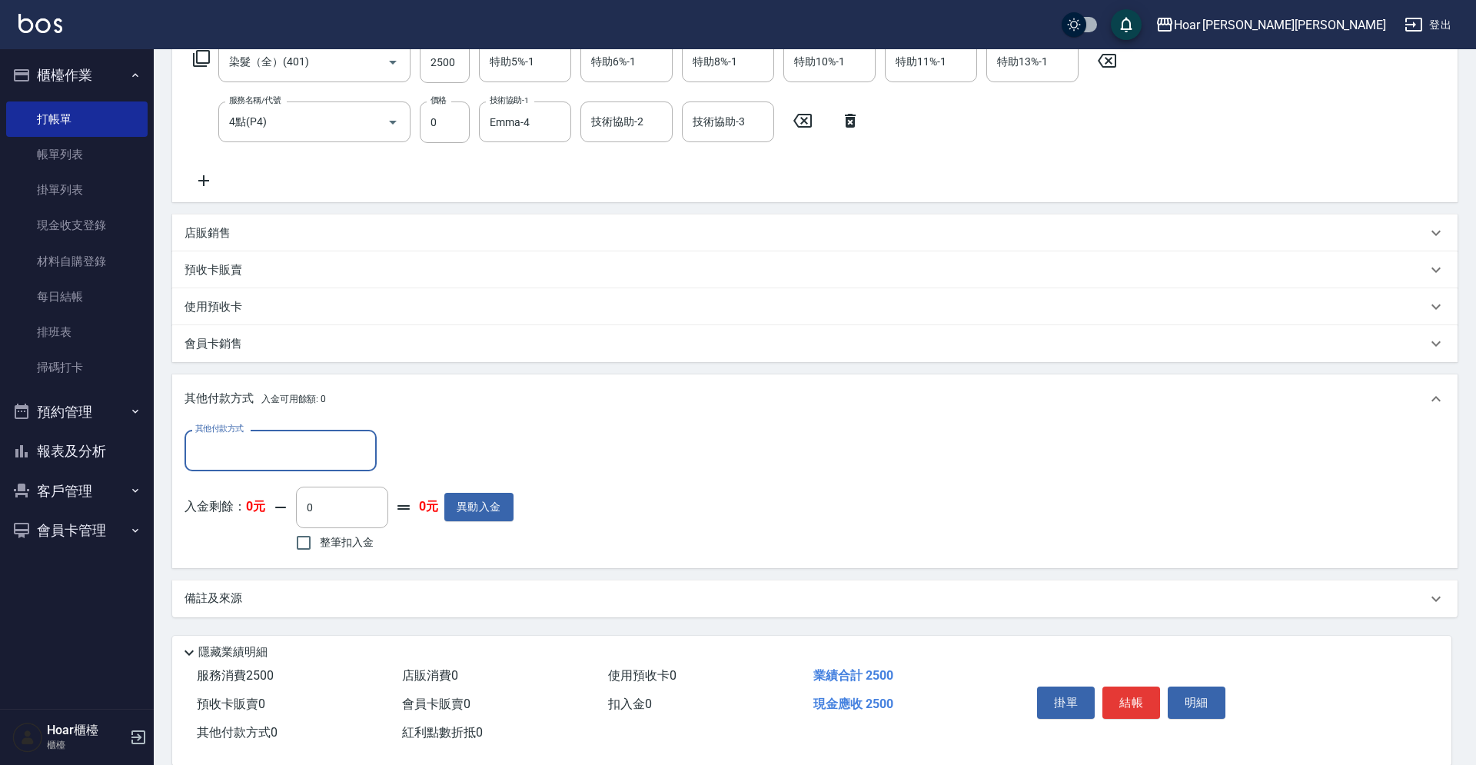
scroll to position [0, 0]
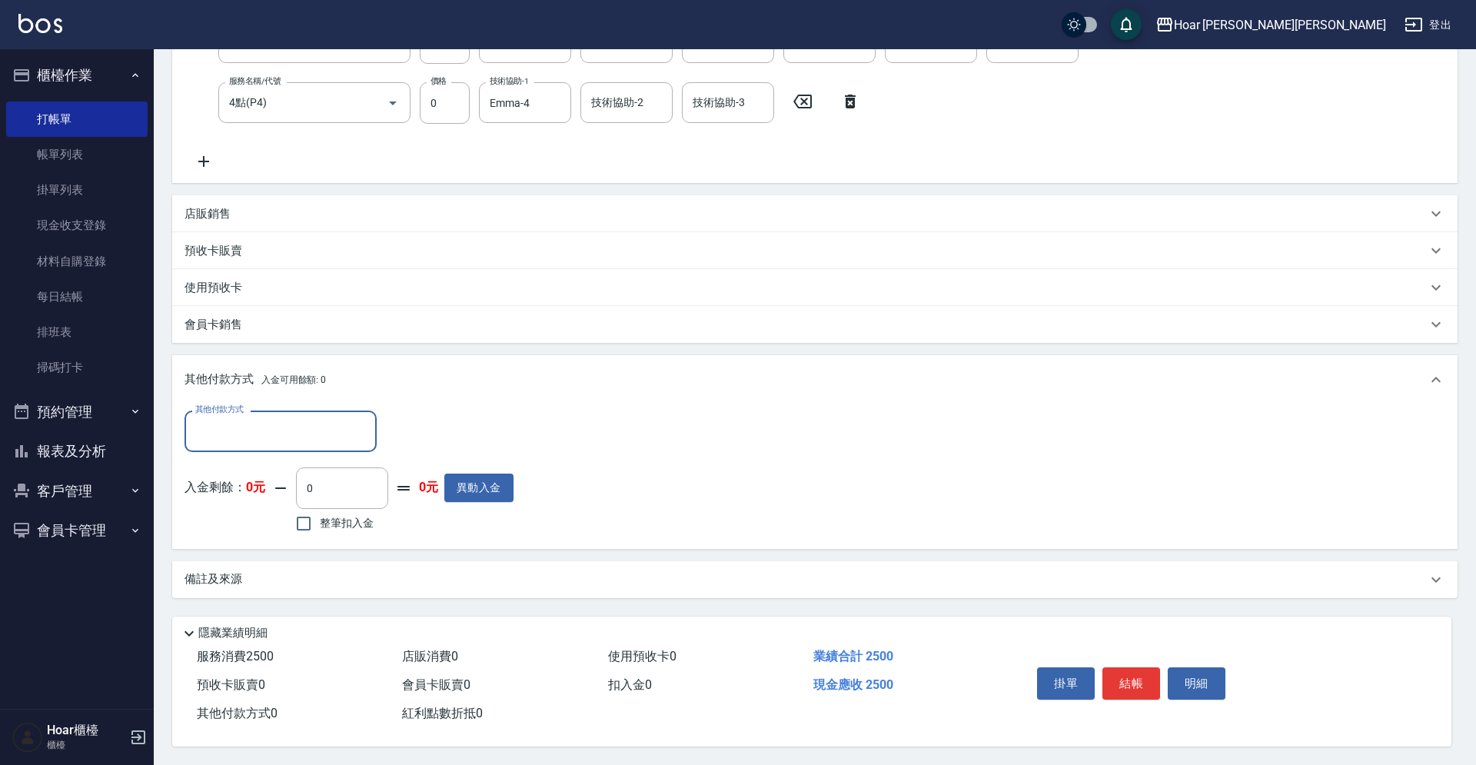
drag, startPoint x: 292, startPoint y: 420, endPoint x: 271, endPoint y: 444, distance: 31.6
click at [291, 420] on input "其他付款方式" at bounding box center [280, 430] width 178 height 27
click at [261, 487] on span "轉帳匯款" at bounding box center [280, 495] width 192 height 25
type input "轉帳匯款"
type input "2500"
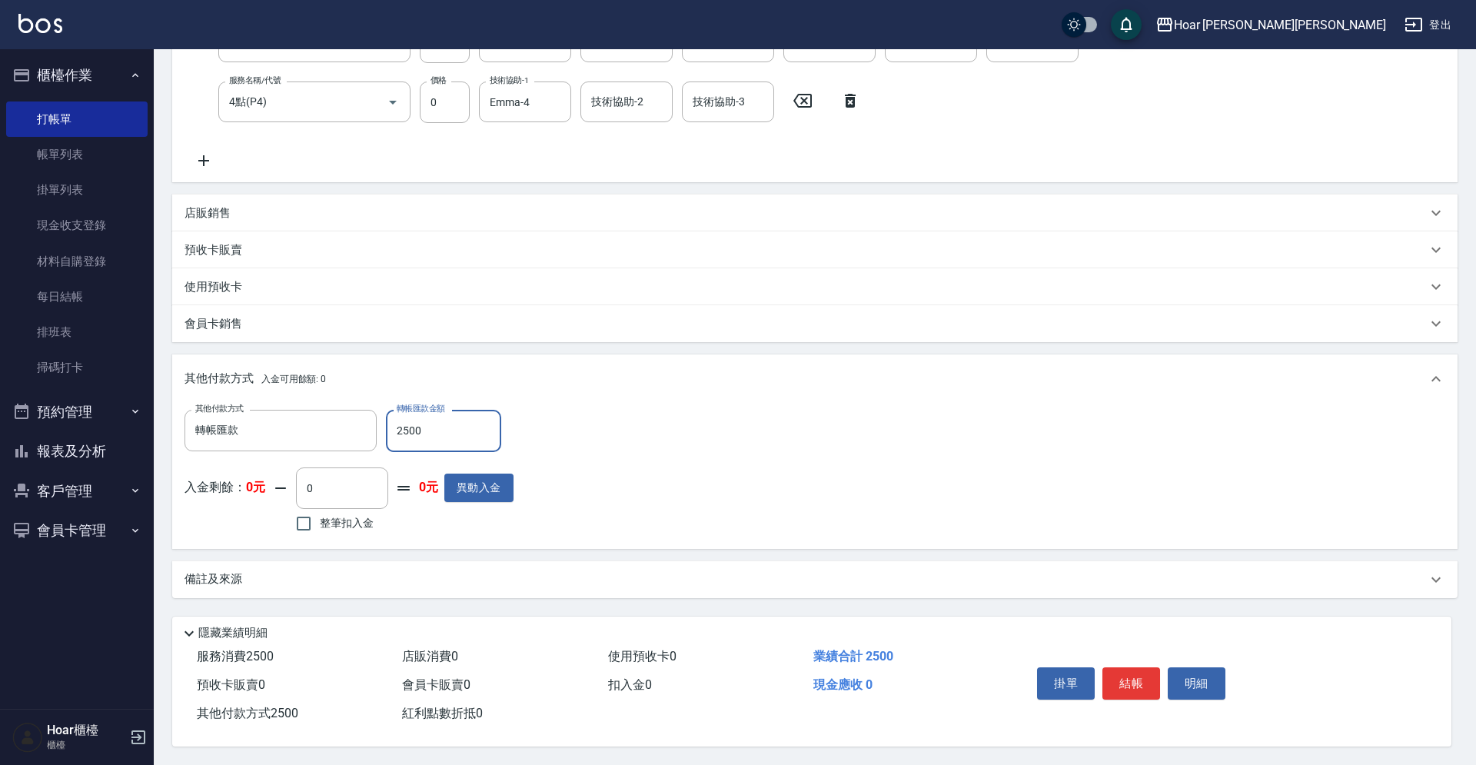
click at [1129, 683] on button "結帳" at bounding box center [1131, 683] width 58 height 32
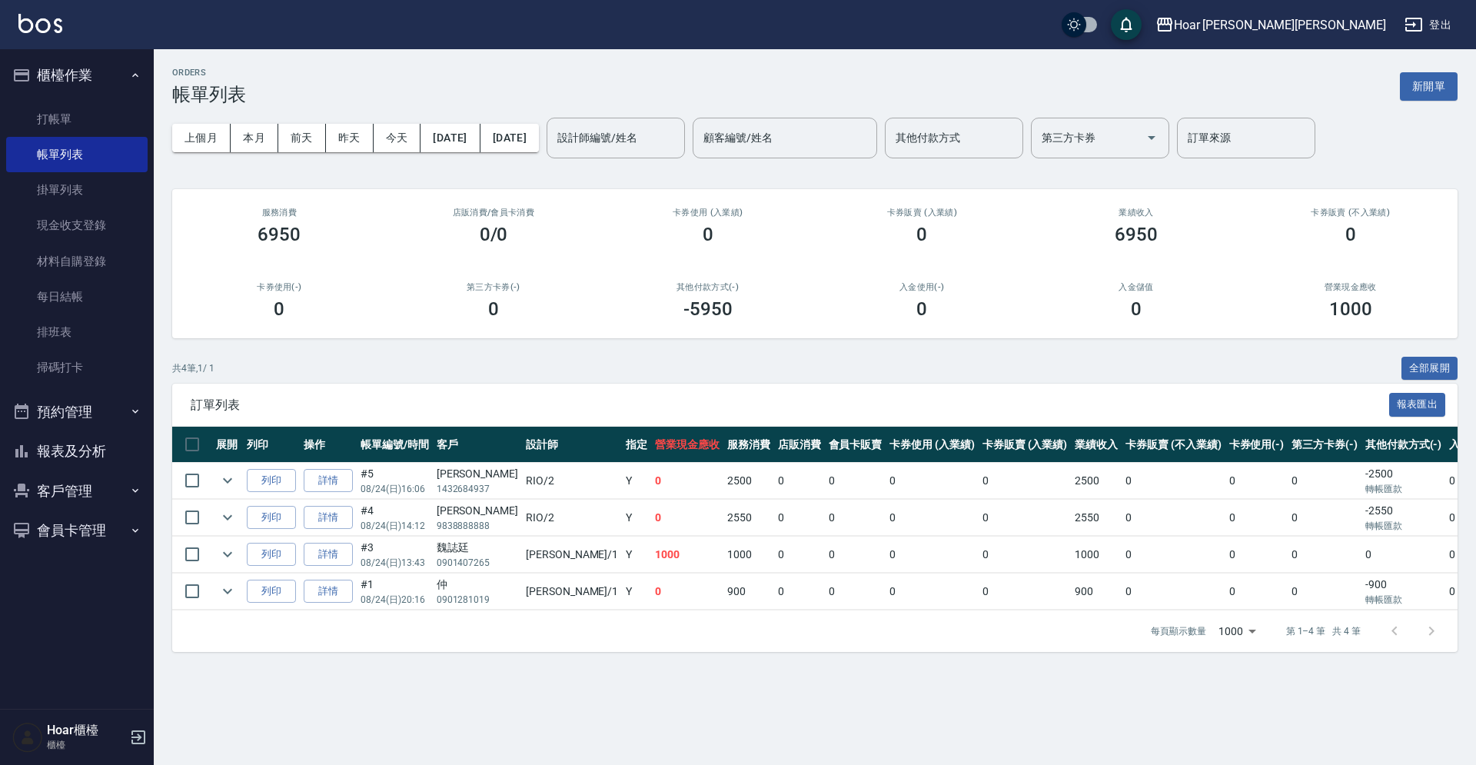
click at [387, 366] on div "共 4 筆, 1 / 1 全部展開" at bounding box center [814, 369] width 1285 height 24
